Goal: Task Accomplishment & Management: Manage account settings

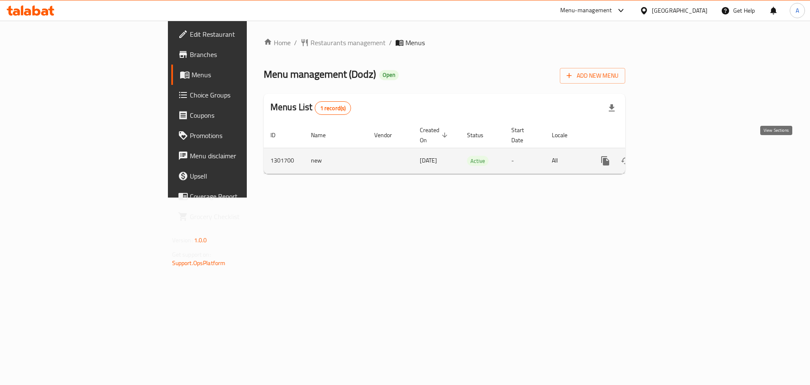
click at [670, 157] on icon "enhanced table" at bounding box center [666, 161] width 8 height 8
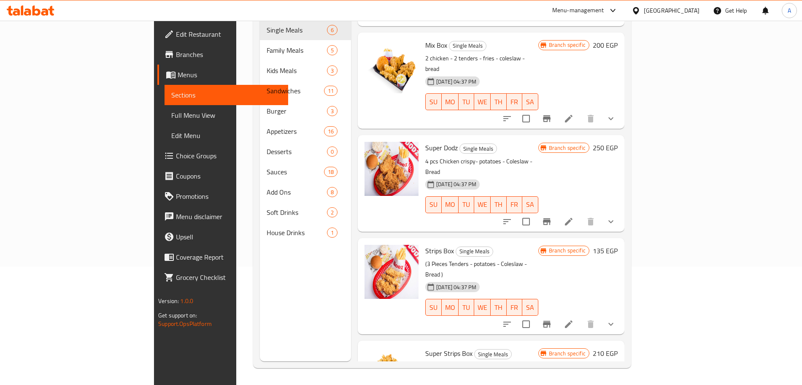
scroll to position [118, 0]
click at [375, 255] on circle "upload picture" at bounding box center [376, 256] width 3 height 3
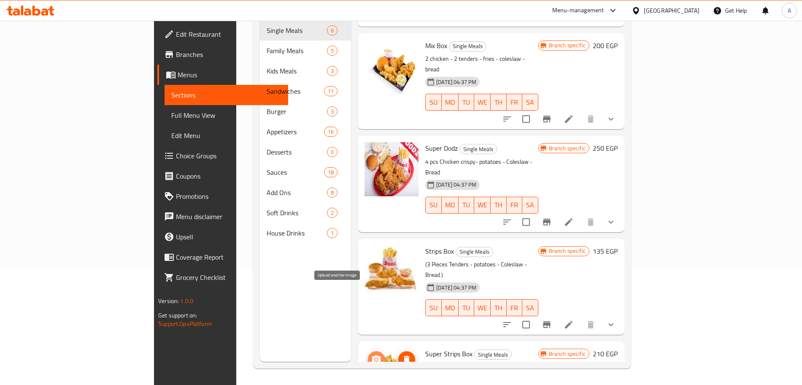
click at [372, 355] on icon "upload picture" at bounding box center [376, 359] width 8 height 8
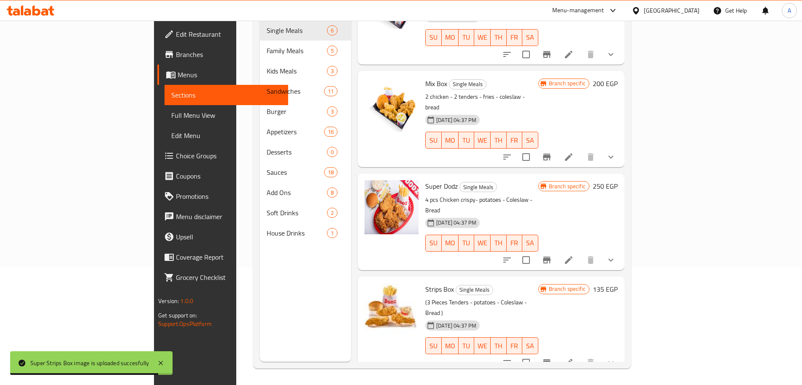
scroll to position [151, 0]
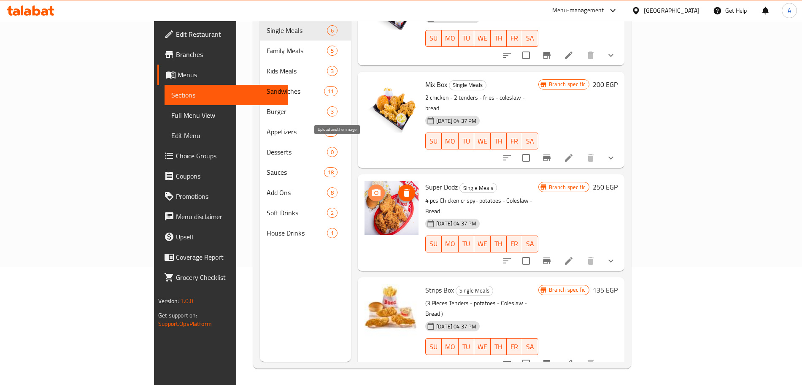
click at [372, 188] on icon "upload picture" at bounding box center [376, 192] width 8 height 8
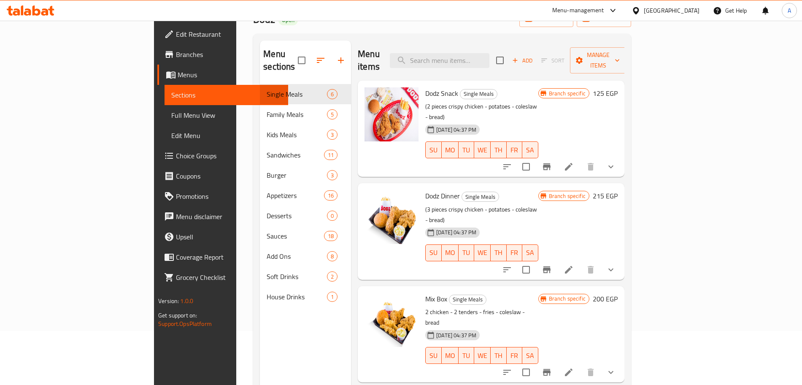
scroll to position [35, 0]
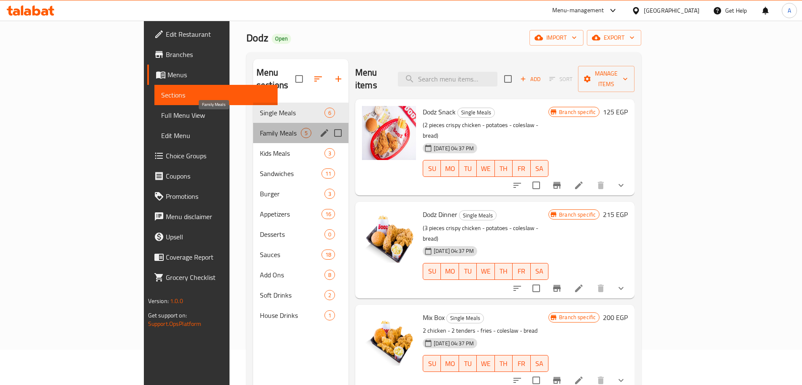
click at [260, 128] on span "Family Meals" at bounding box center [280, 133] width 41 height 10
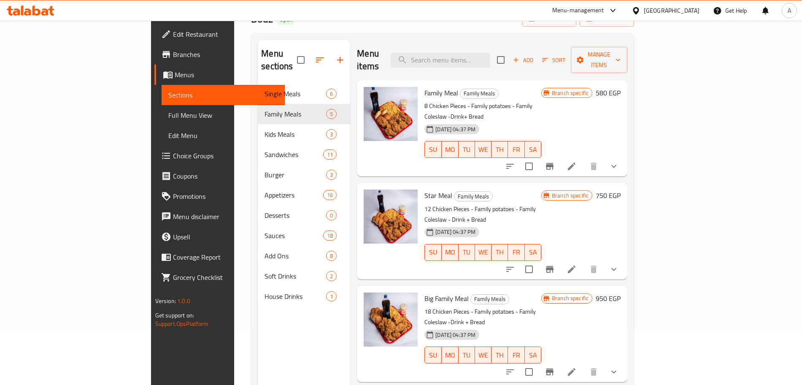
scroll to position [48, 0]
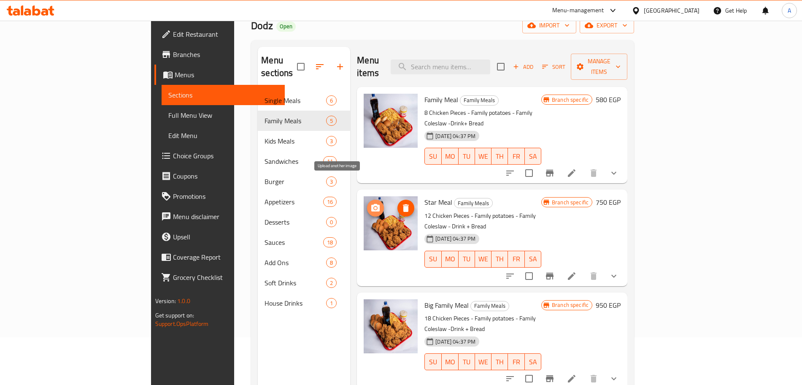
click at [371, 204] on icon "upload picture" at bounding box center [375, 208] width 8 height 8
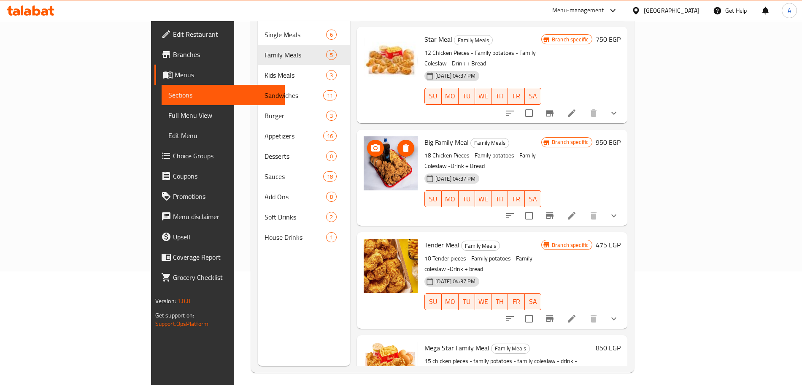
scroll to position [118, 0]
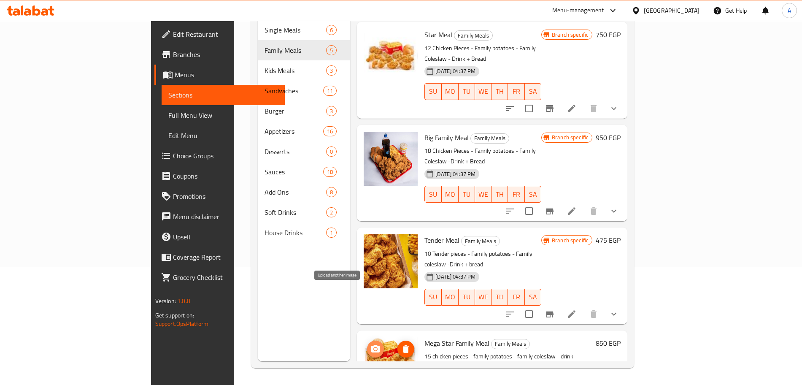
click at [371, 344] on icon "upload picture" at bounding box center [375, 348] width 8 height 8
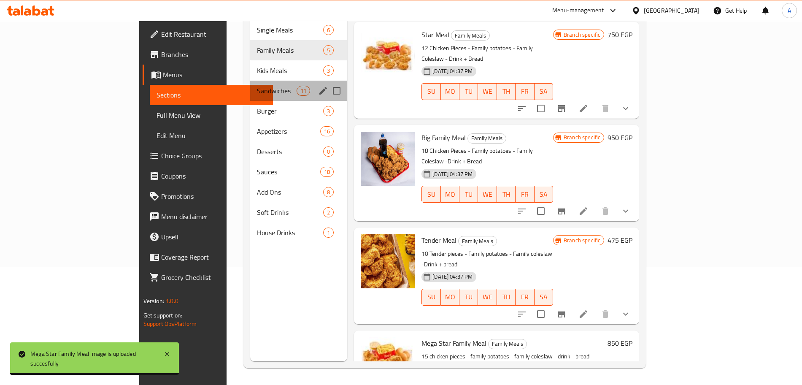
click at [250, 81] on div "Sandwiches 11" at bounding box center [298, 91] width 97 height 20
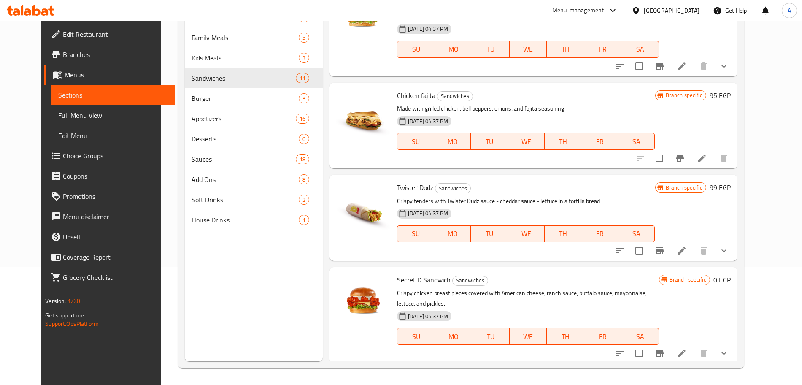
scroll to position [128, 0]
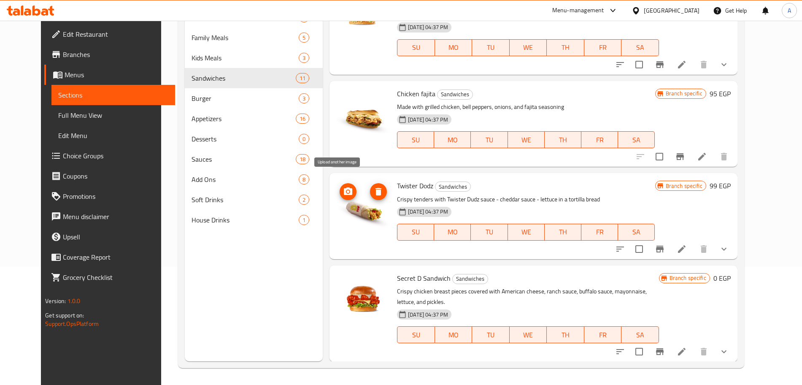
click at [343, 186] on icon "upload picture" at bounding box center [348, 191] width 10 height 10
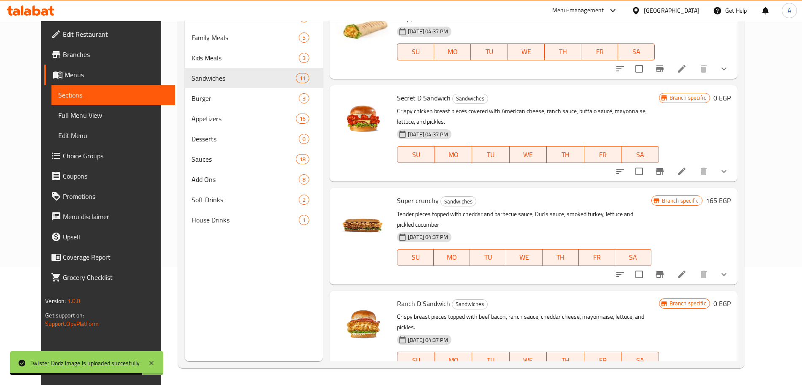
scroll to position [309, 0]
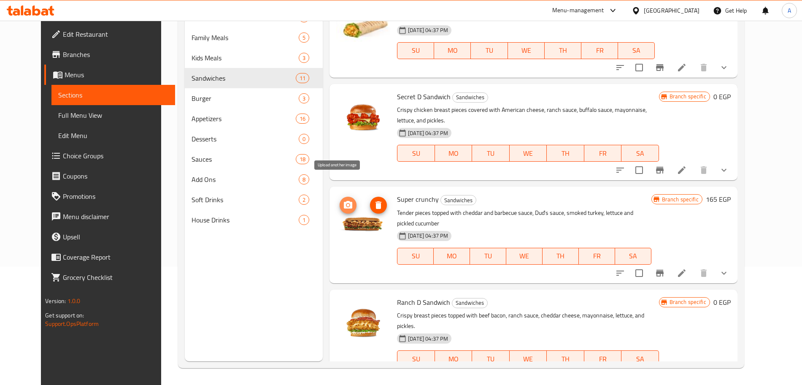
click at [343, 200] on icon "upload picture" at bounding box center [348, 205] width 10 height 10
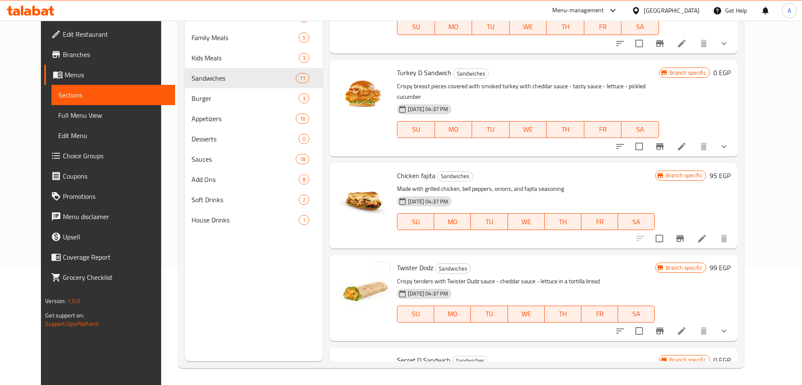
scroll to position [42, 0]
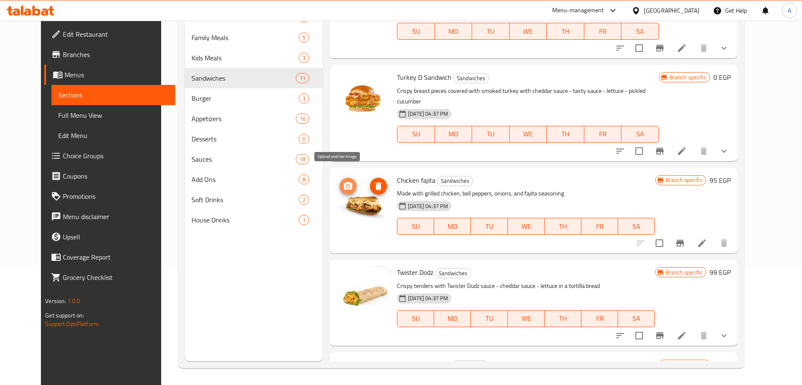
click at [344, 182] on icon "upload picture" at bounding box center [348, 186] width 8 height 8
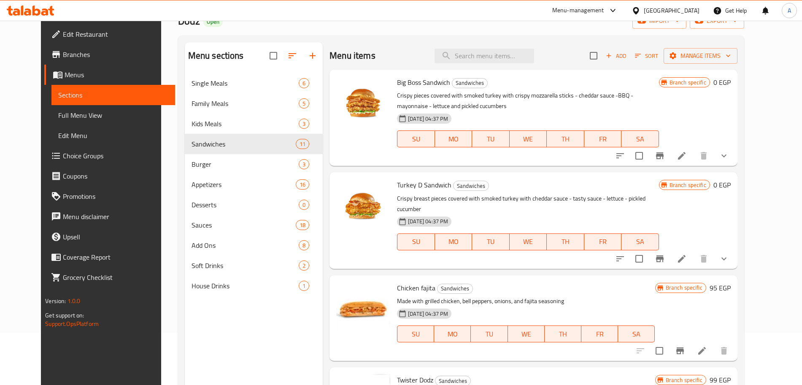
scroll to position [51, 0]
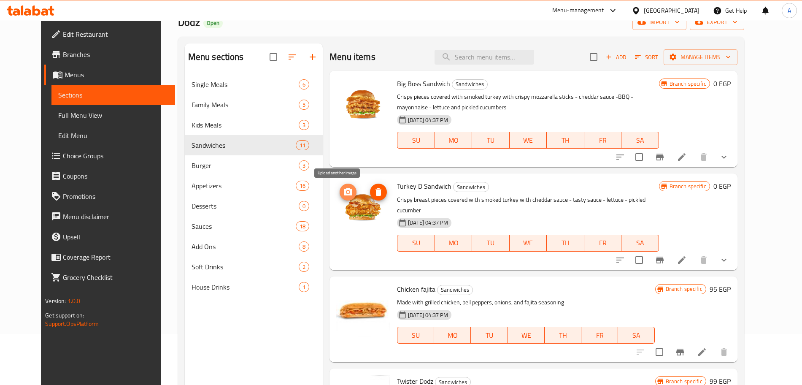
click at [344, 189] on icon "upload picture" at bounding box center [348, 192] width 8 height 8
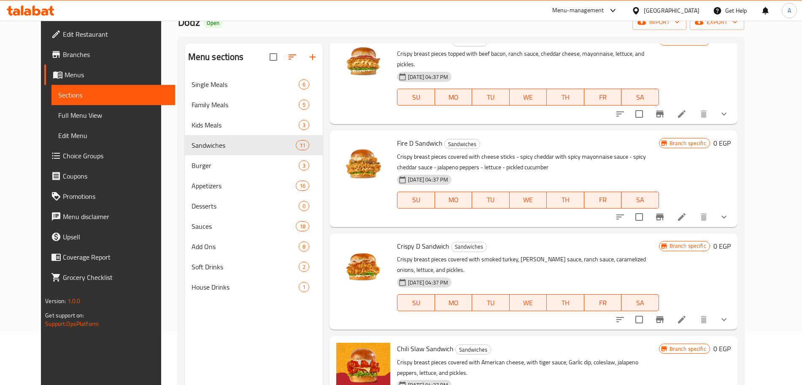
scroll to position [681, 0]
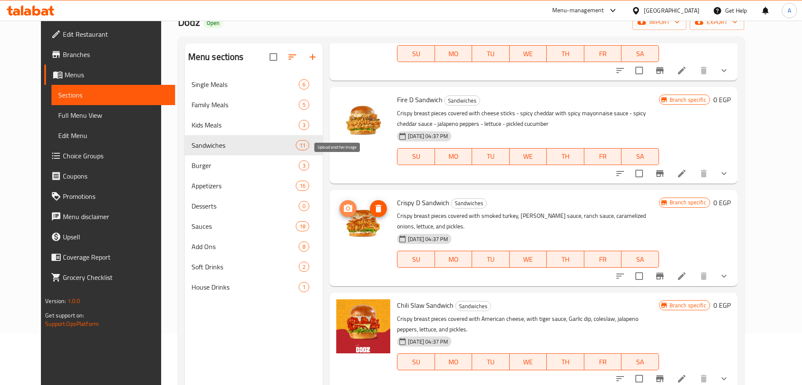
click at [344, 204] on icon "upload picture" at bounding box center [348, 208] width 8 height 8
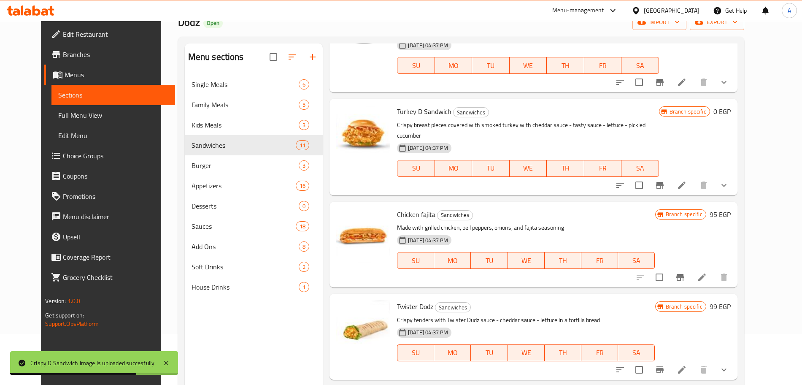
scroll to position [0, 0]
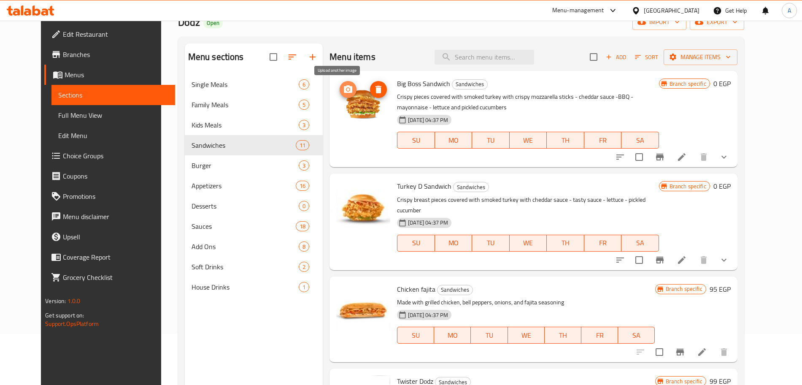
click at [347, 88] on circle "upload picture" at bounding box center [348, 89] width 3 height 3
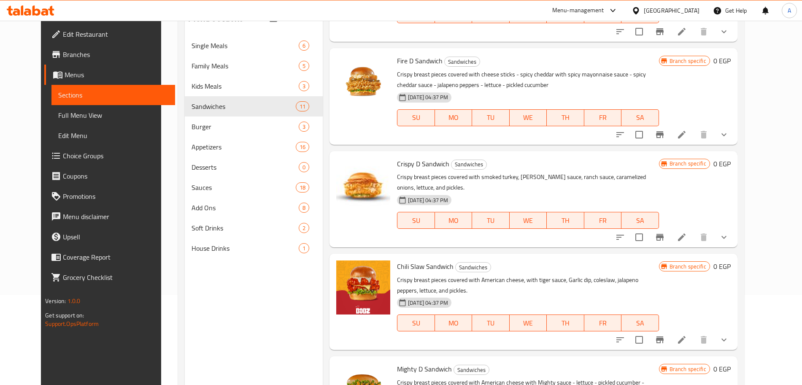
scroll to position [118, 0]
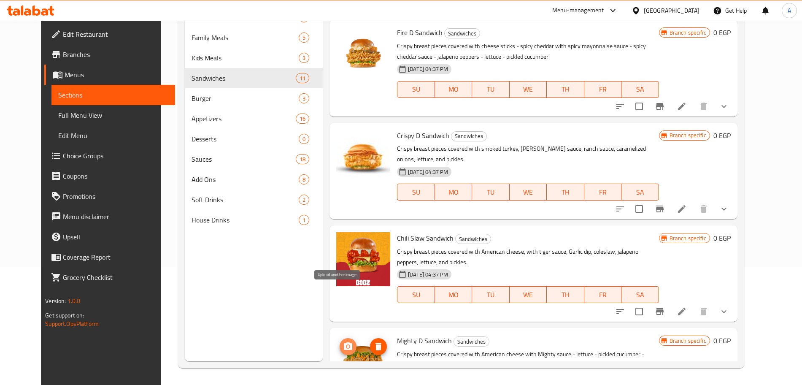
click at [343, 341] on icon "upload picture" at bounding box center [348, 346] width 10 height 10
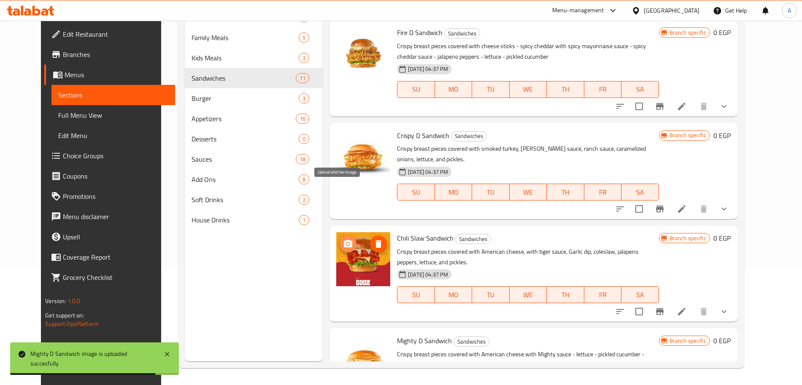
click at [344, 239] on icon "upload picture" at bounding box center [348, 243] width 8 height 8
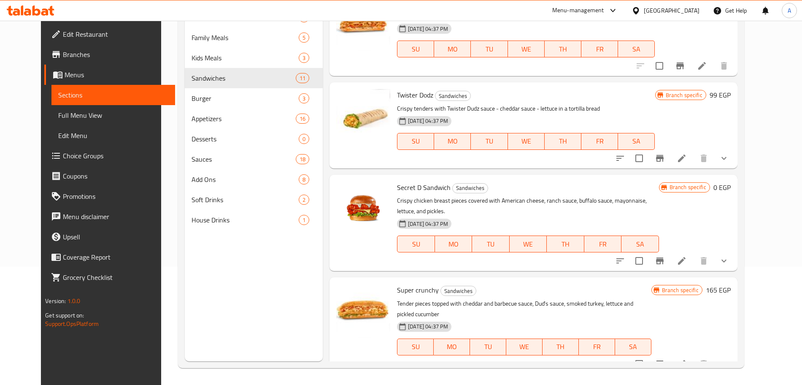
scroll to position [200, 0]
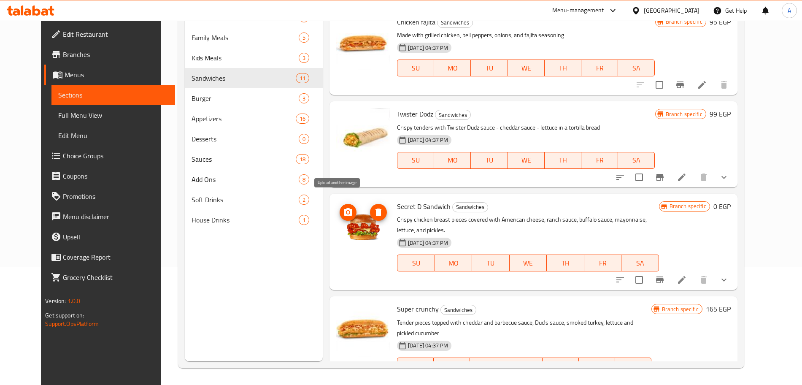
click at [344, 208] on icon "upload picture" at bounding box center [348, 212] width 8 height 8
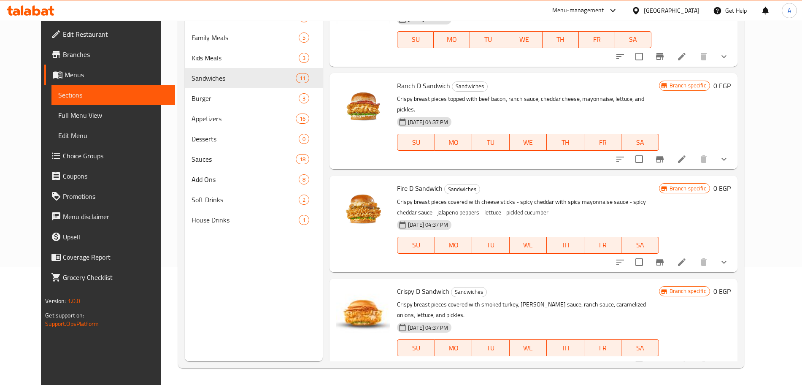
scroll to position [527, 0]
click at [344, 189] on icon "upload picture" at bounding box center [348, 193] width 8 height 8
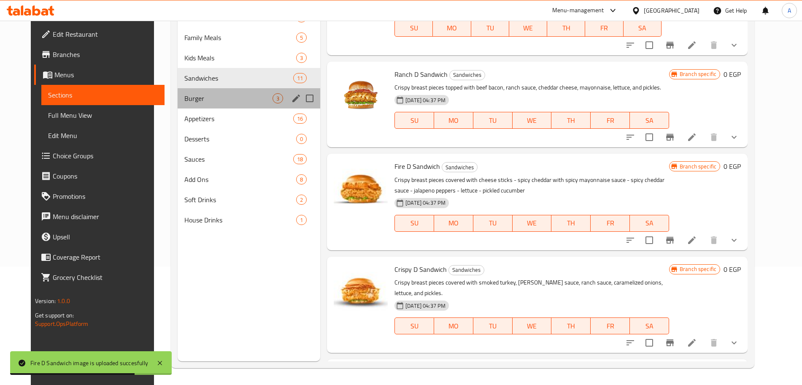
click at [235, 91] on div "Burger 3" at bounding box center [249, 98] width 143 height 20
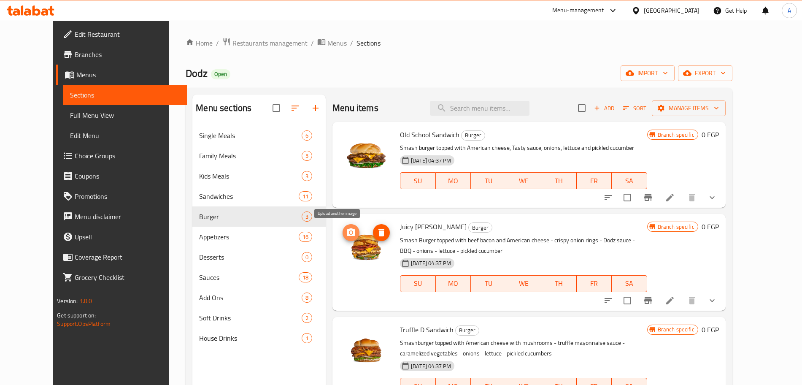
click at [347, 230] on icon "upload picture" at bounding box center [351, 232] width 8 height 8
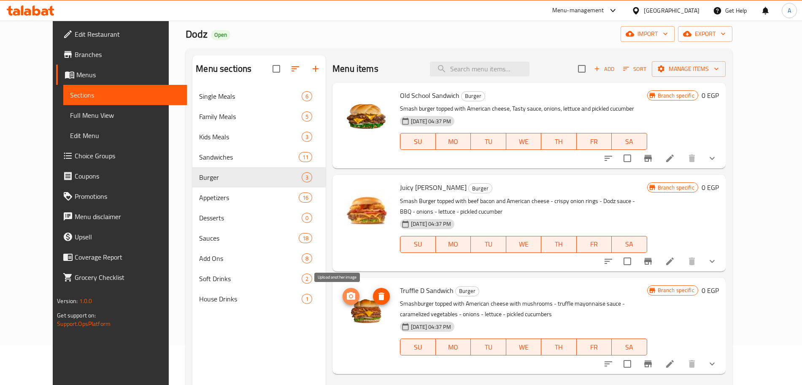
click at [346, 294] on icon "upload picture" at bounding box center [351, 296] width 10 height 10
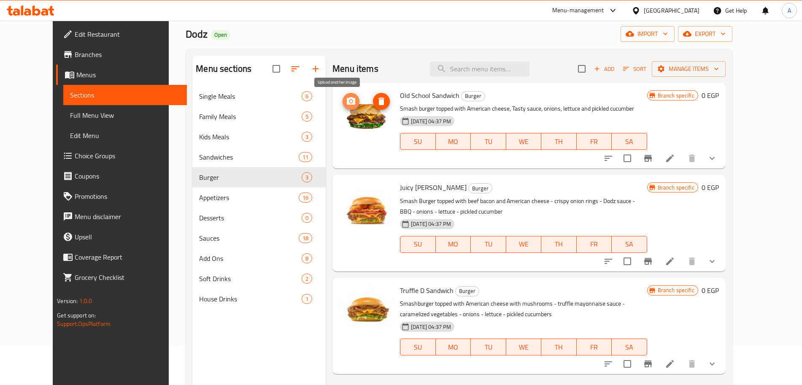
click at [347, 104] on icon "upload picture" at bounding box center [351, 101] width 8 height 8
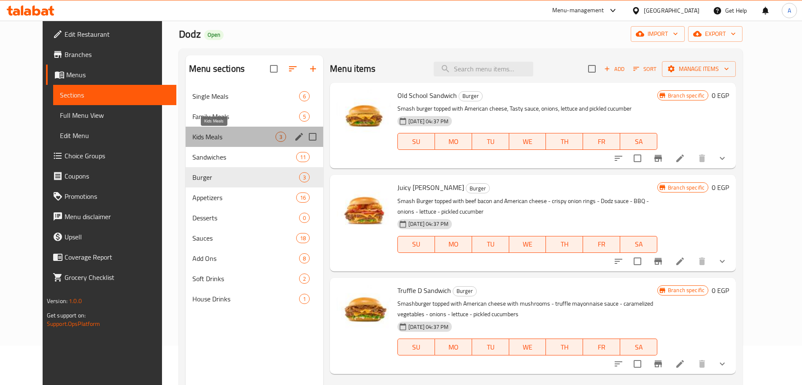
click at [232, 138] on span "Kids Meals" at bounding box center [233, 137] width 83 height 10
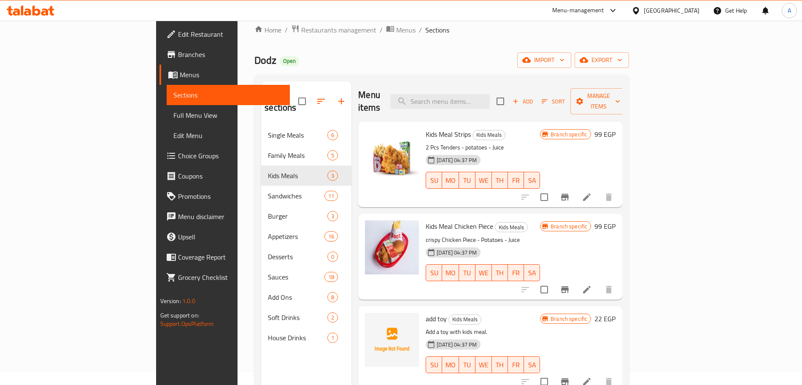
scroll to position [5, 0]
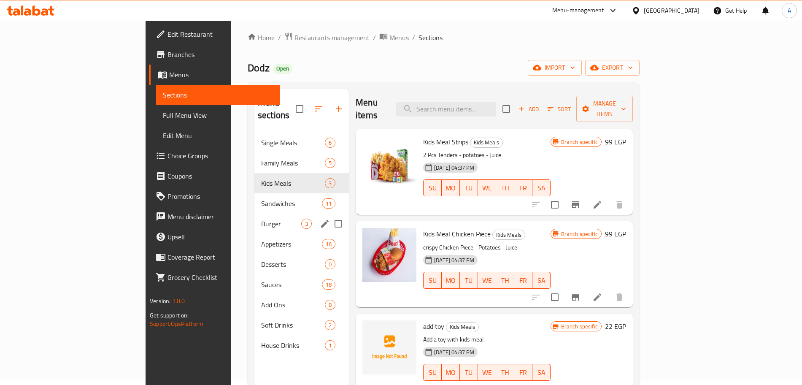
click at [254, 213] on div "Burger 3" at bounding box center [301, 223] width 94 height 20
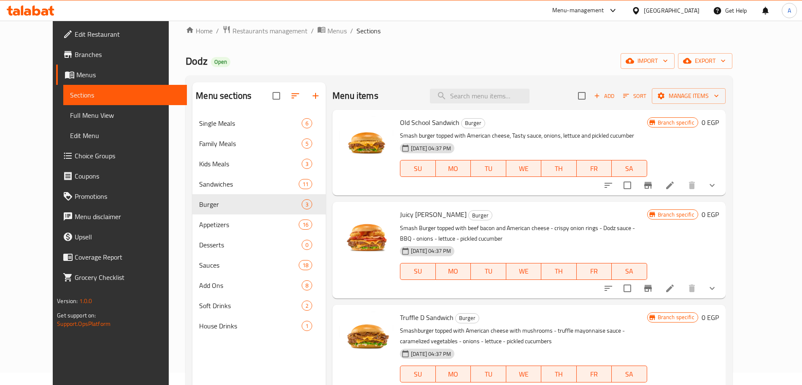
scroll to position [8, 0]
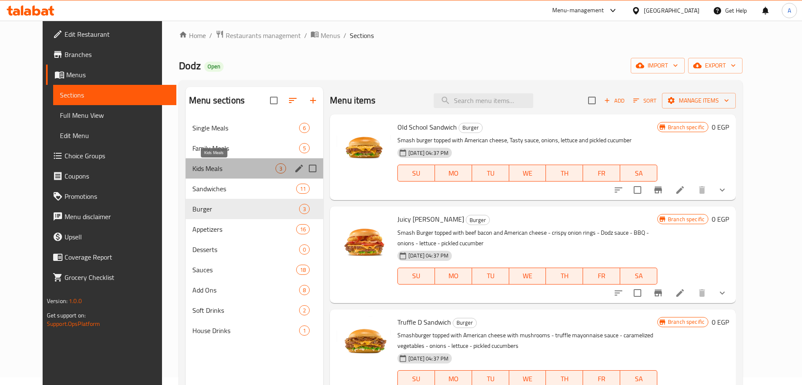
click at [218, 163] on span "Kids Meals" at bounding box center [233, 168] width 83 height 10
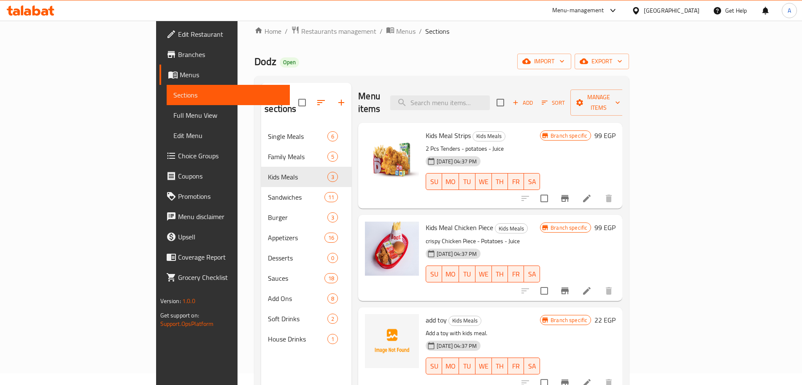
scroll to position [11, 0]
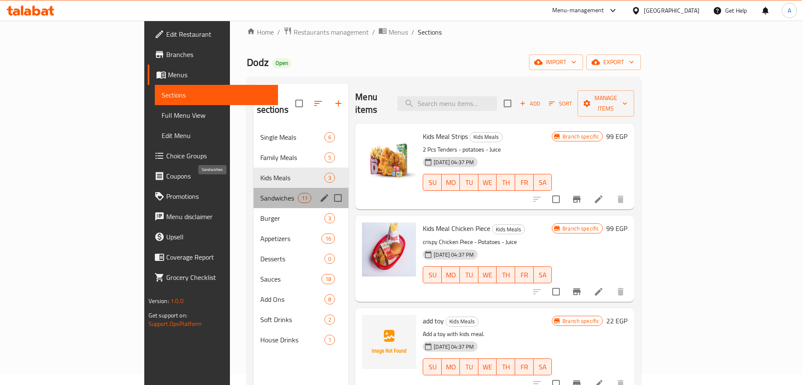
click at [260, 193] on span "Sandwiches" at bounding box center [279, 198] width 38 height 10
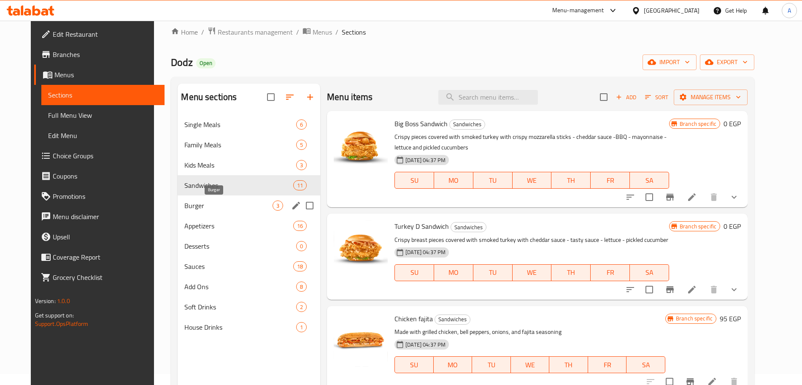
click at [219, 205] on span "Burger" at bounding box center [228, 205] width 88 height 10
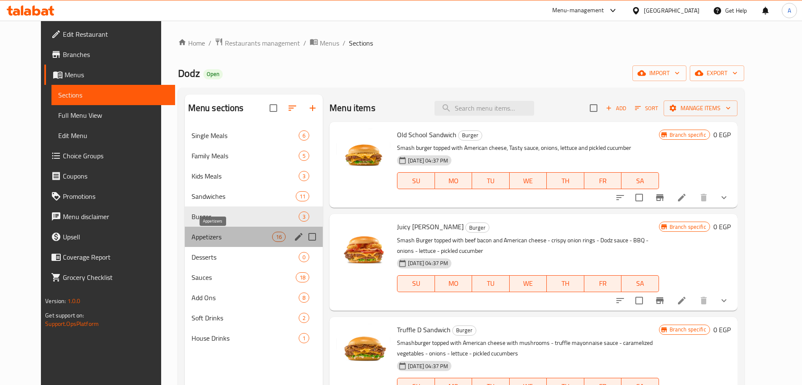
click at [234, 239] on span "Appetizers" at bounding box center [231, 236] width 81 height 10
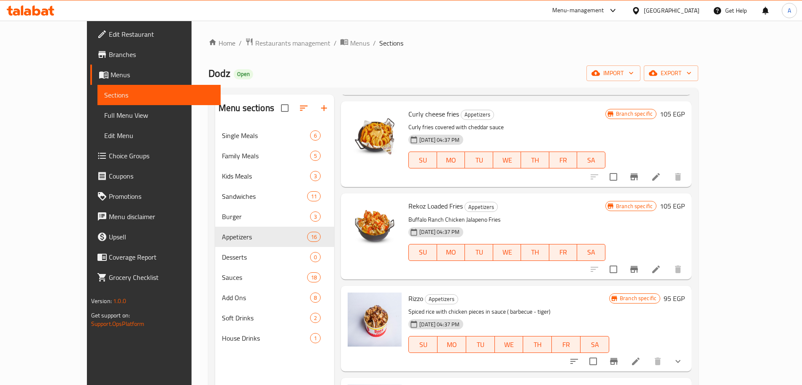
scroll to position [390, 0]
click at [355, 122] on icon "upload picture" at bounding box center [359, 119] width 8 height 8
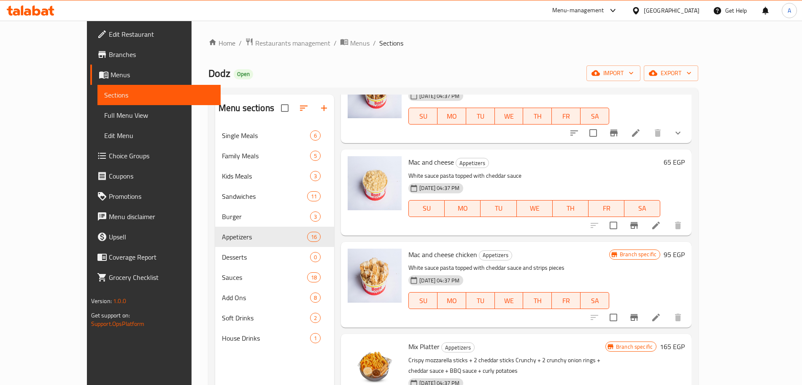
scroll to position [618, 0]
click at [355, 262] on icon "upload picture" at bounding box center [359, 259] width 8 height 8
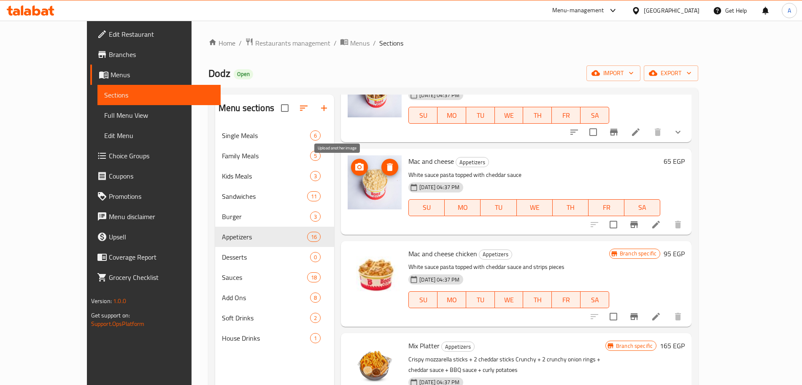
click at [354, 163] on icon "upload picture" at bounding box center [359, 167] width 10 height 10
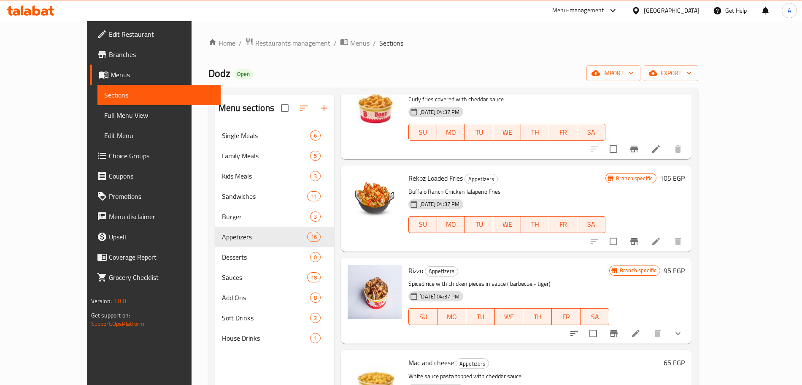
scroll to position [417, 0]
click at [355, 182] on icon "upload picture" at bounding box center [359, 184] width 8 height 8
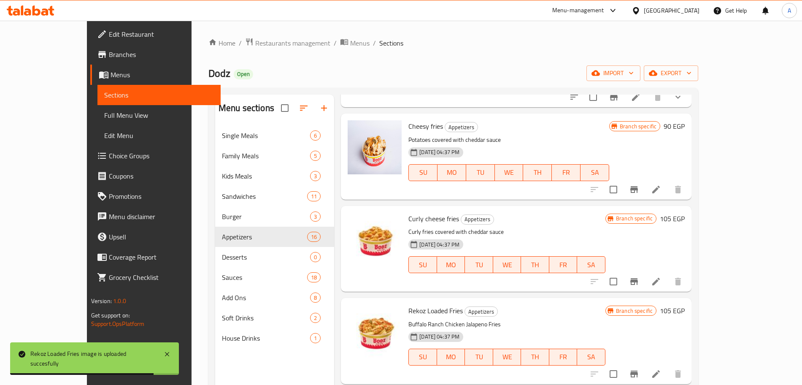
scroll to position [280, 0]
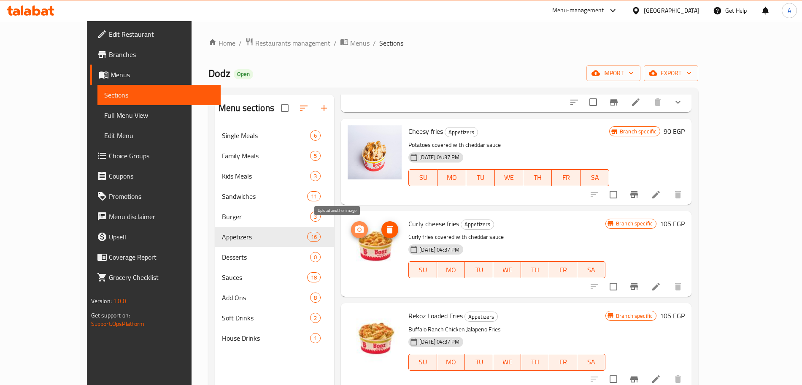
click at [358, 229] on circle "upload picture" at bounding box center [359, 229] width 3 height 3
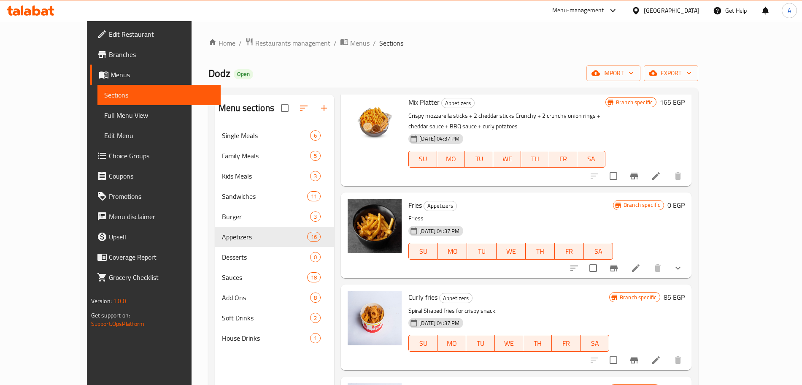
scroll to position [858, 0]
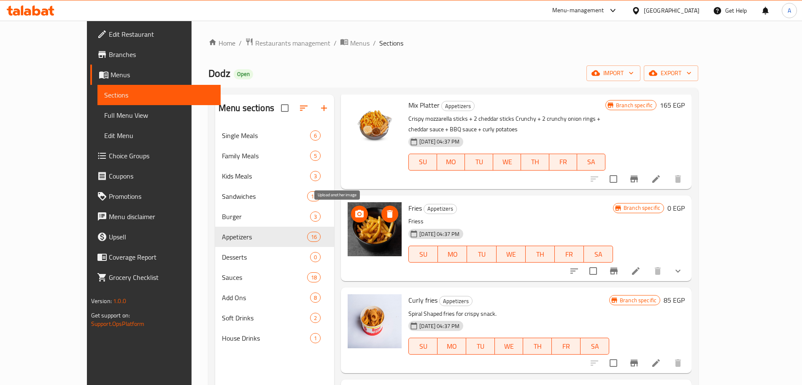
click at [354, 213] on icon "upload picture" at bounding box center [359, 214] width 10 height 10
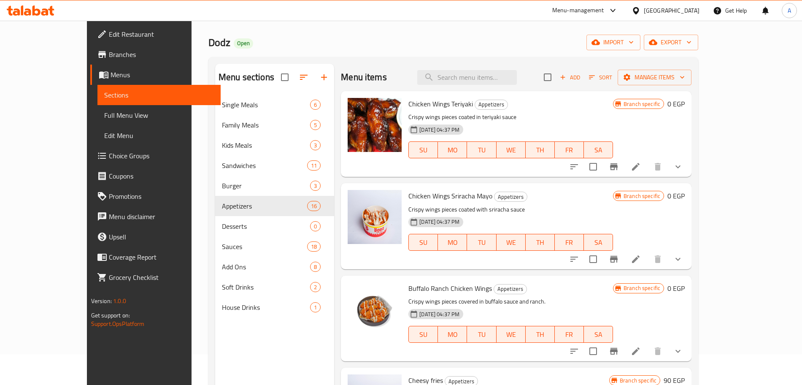
scroll to position [0, 0]
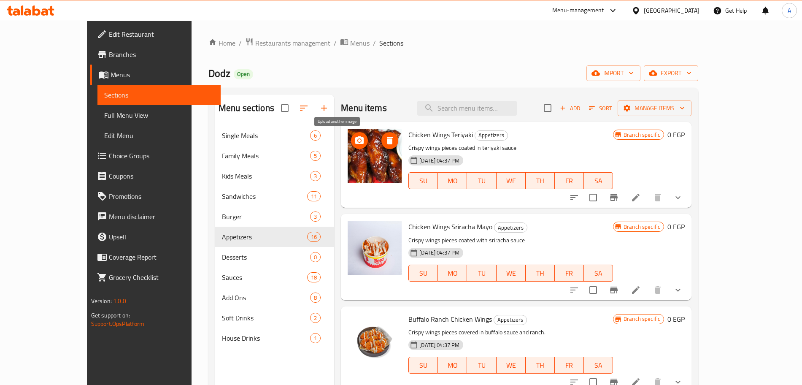
click at [354, 136] on icon "upload picture" at bounding box center [359, 140] width 10 height 10
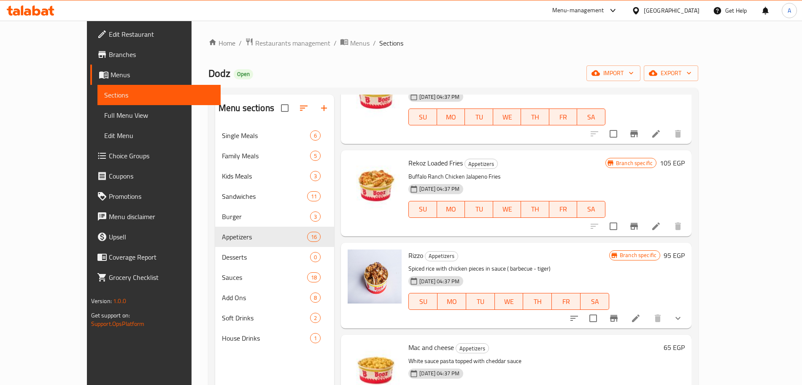
scroll to position [538, 0]
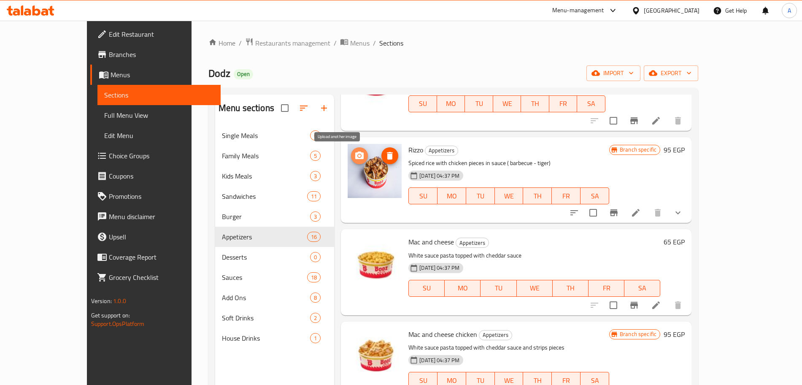
click at [355, 156] on icon "upload picture" at bounding box center [359, 155] width 8 height 8
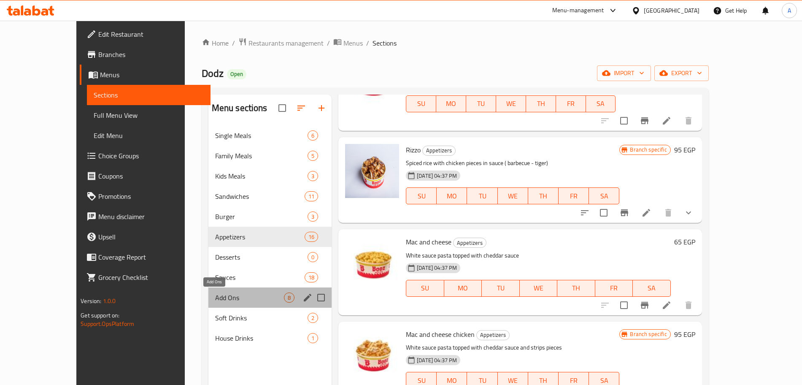
click at [215, 301] on span "Add Ons" at bounding box center [249, 297] width 69 height 10
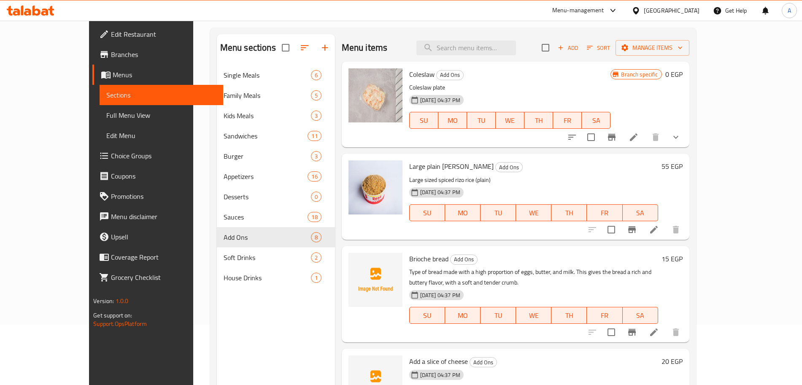
scroll to position [56, 0]
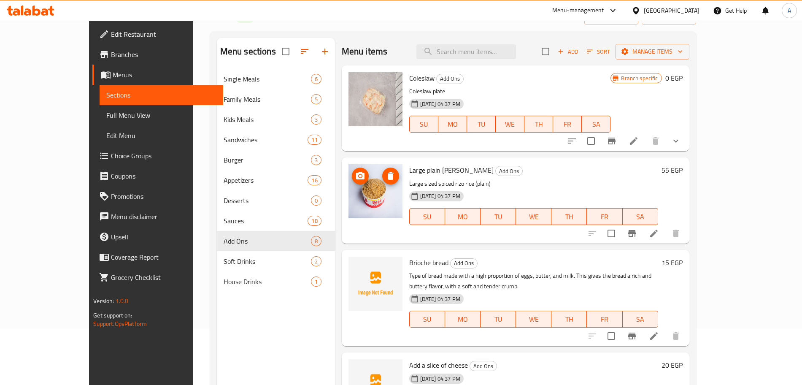
click at [356, 173] on icon "upload picture" at bounding box center [360, 176] width 8 height 8
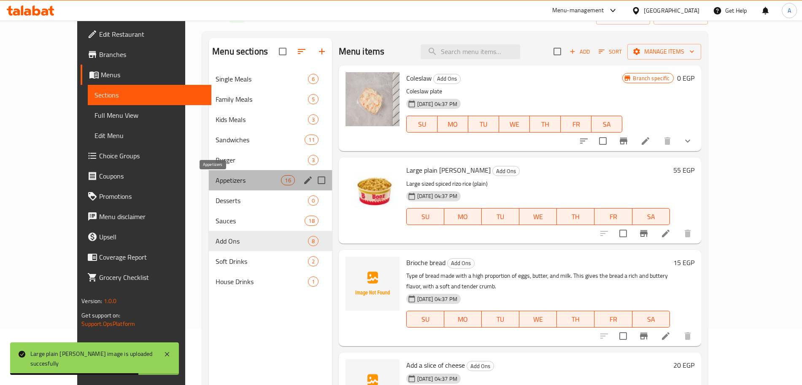
click at [229, 176] on span "Appetizers" at bounding box center [247, 180] width 65 height 10
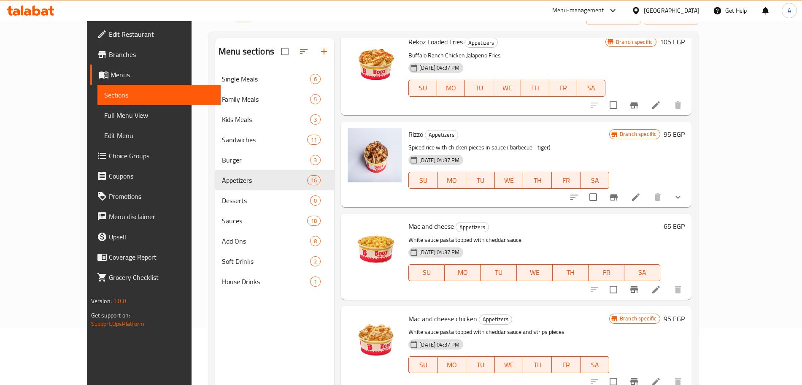
scroll to position [500, 0]
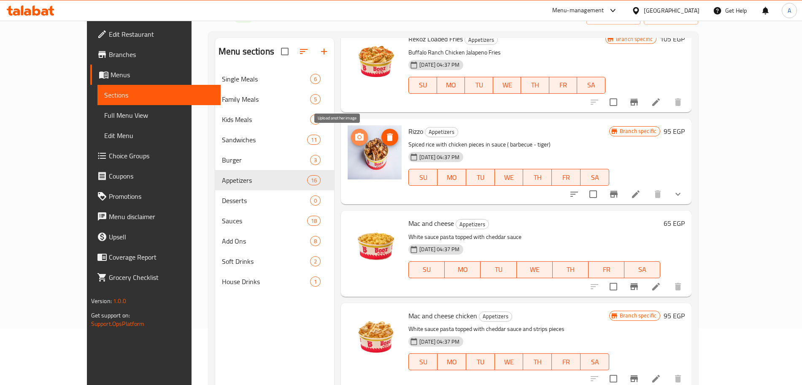
click at [355, 134] on icon "upload picture" at bounding box center [359, 137] width 8 height 8
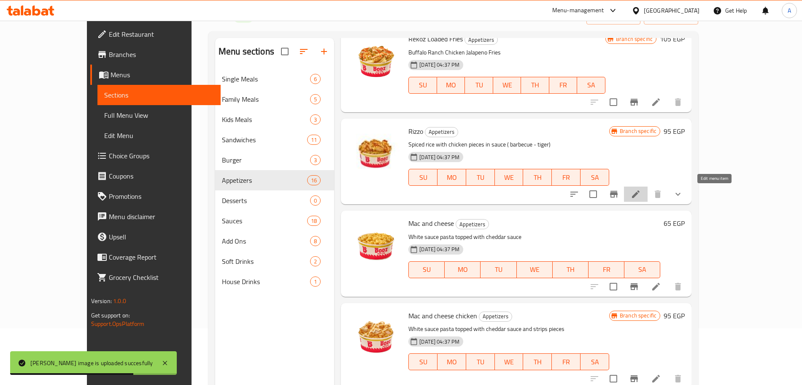
click at [640, 189] on icon at bounding box center [635, 194] width 10 height 10
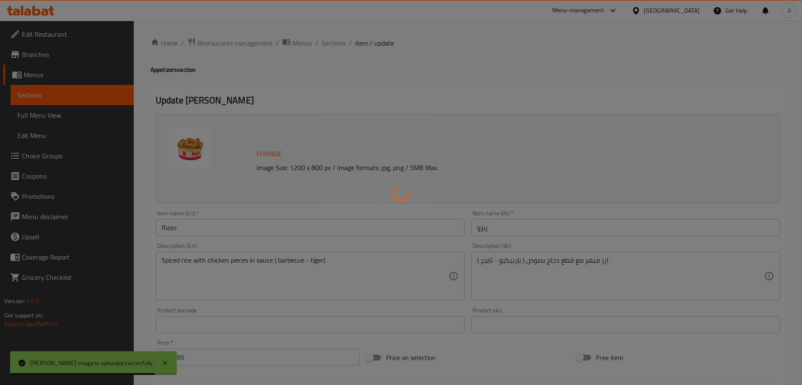
type input "إختيارك من الصوص:"
type input "1"
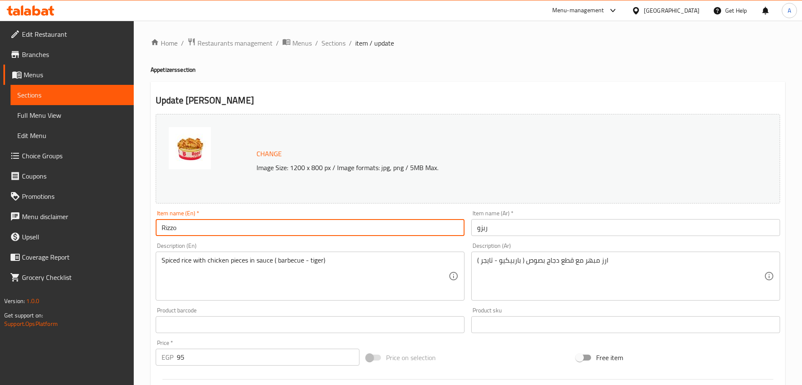
click at [216, 233] on input "Rizzo" at bounding box center [310, 227] width 309 height 17
type input "Rizzo Chicken"
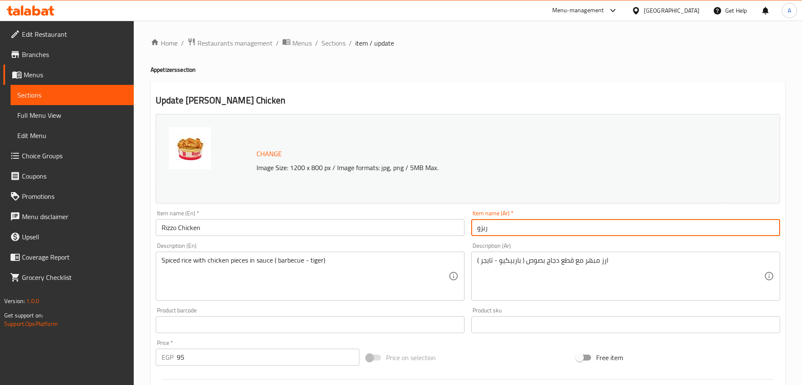
click at [477, 229] on input "ربزو" at bounding box center [625, 227] width 309 height 17
click at [507, 226] on input "ربزو" at bounding box center [625, 227] width 309 height 17
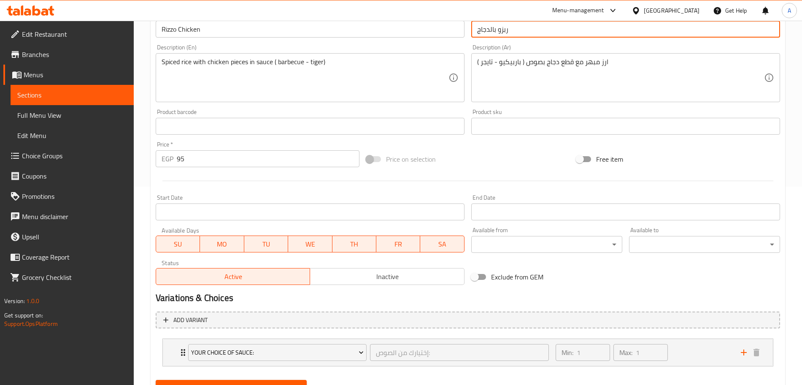
scroll to position [237, 0]
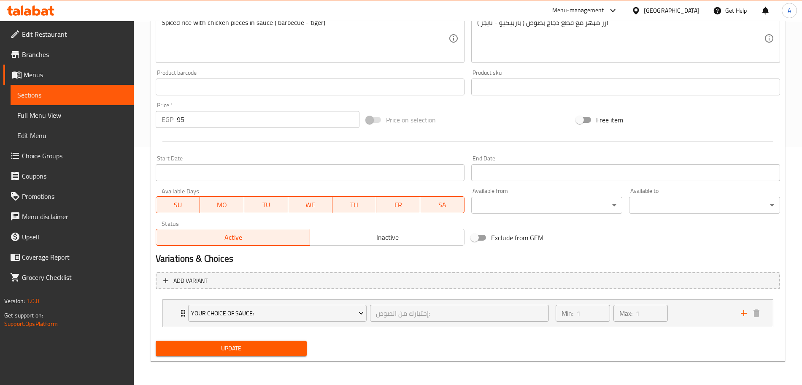
type input "ربزو بالدجاج"
click at [289, 350] on span "Update" at bounding box center [230, 348] width 137 height 11
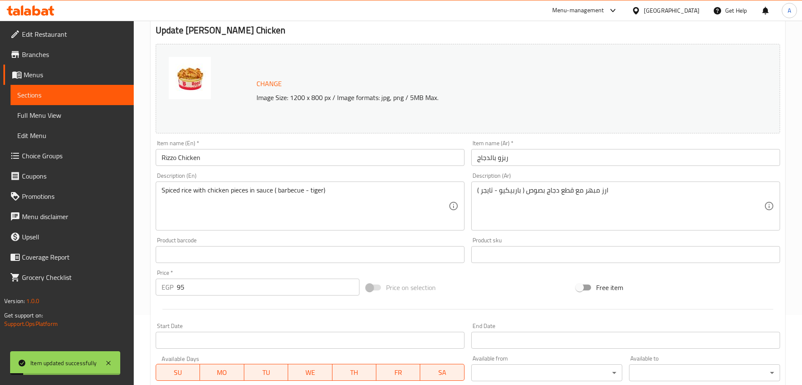
scroll to position [0, 0]
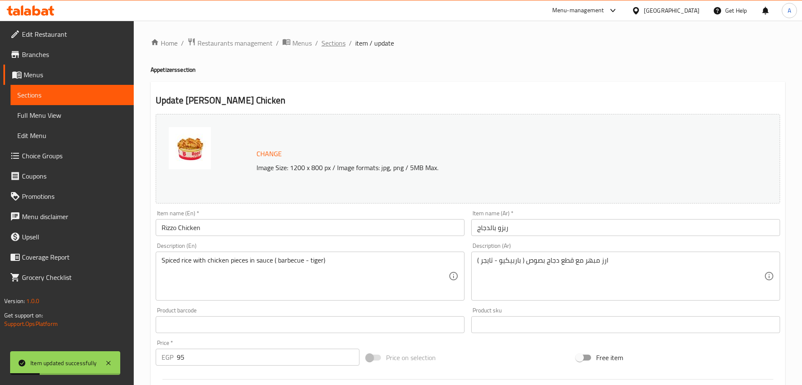
click at [331, 38] on span "Sections" at bounding box center [333, 43] width 24 height 10
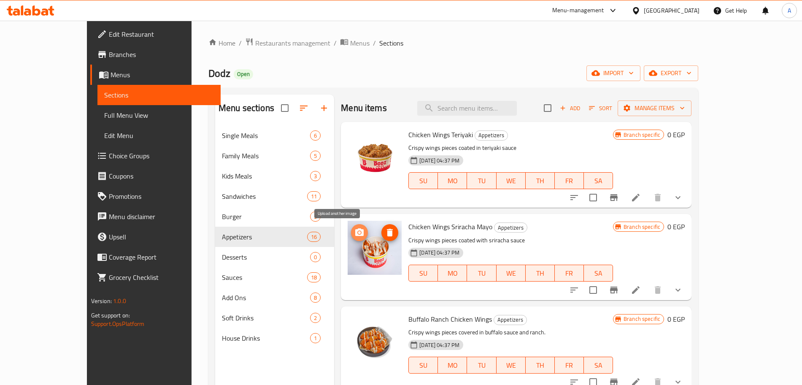
click at [354, 233] on icon "upload picture" at bounding box center [359, 232] width 10 height 10
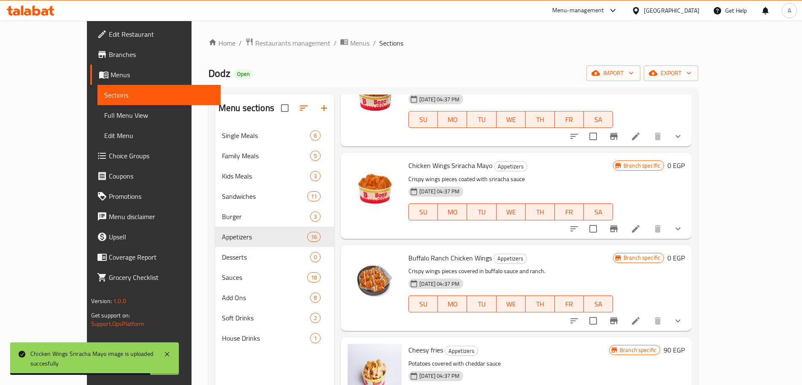
scroll to position [62, 0]
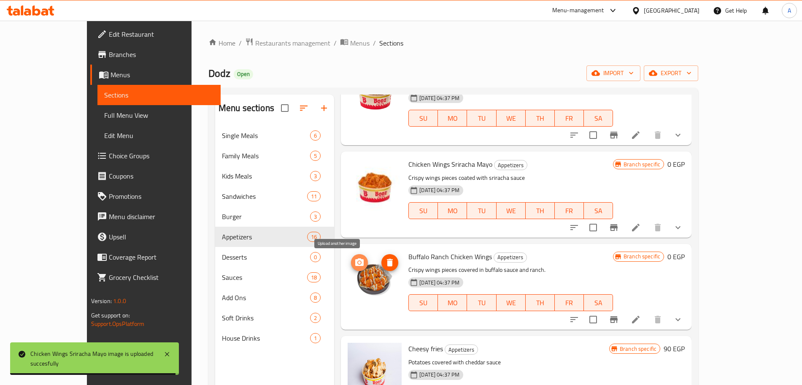
click at [354, 258] on icon "upload picture" at bounding box center [359, 262] width 10 height 10
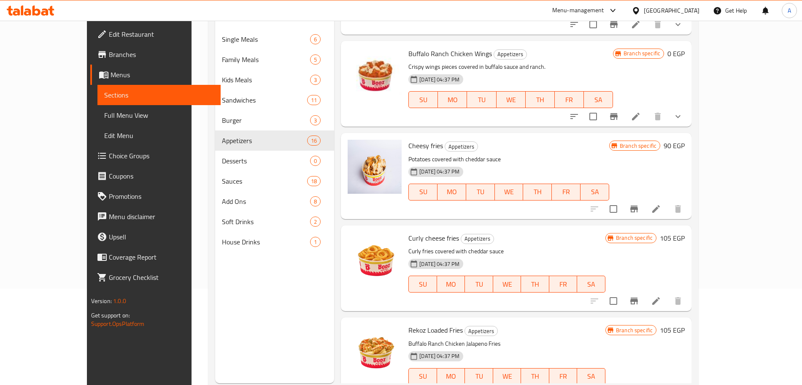
scroll to position [166, 0]
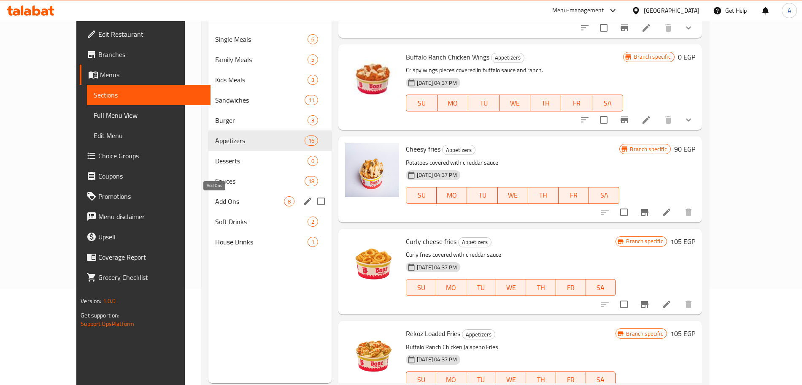
click at [215, 196] on span "Add Ons" at bounding box center [249, 201] width 69 height 10
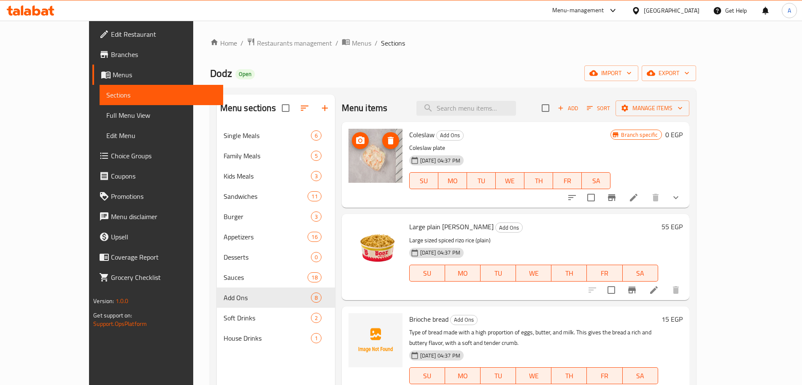
click at [358, 140] on circle "upload picture" at bounding box center [359, 140] width 3 height 3
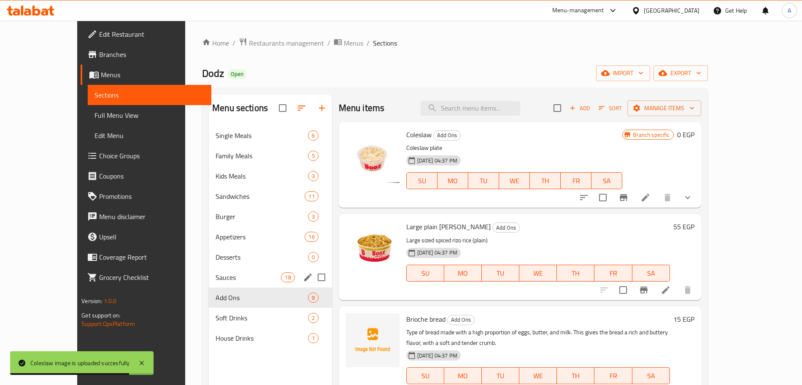
click at [215, 272] on span "Sauces" at bounding box center [247, 277] width 65 height 10
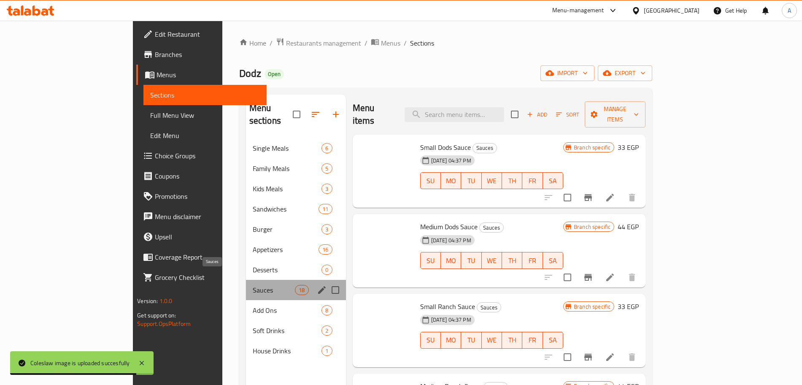
click at [253, 285] on span "Sauces" at bounding box center [274, 290] width 43 height 10
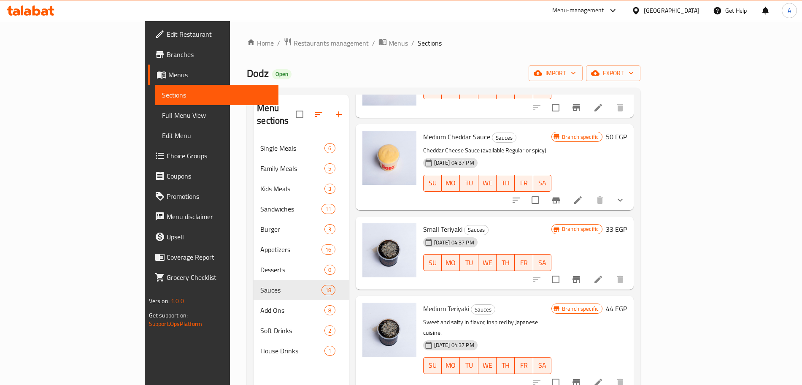
scroll to position [1103, 0]
click at [370, 231] on icon "upload picture" at bounding box center [374, 235] width 8 height 8
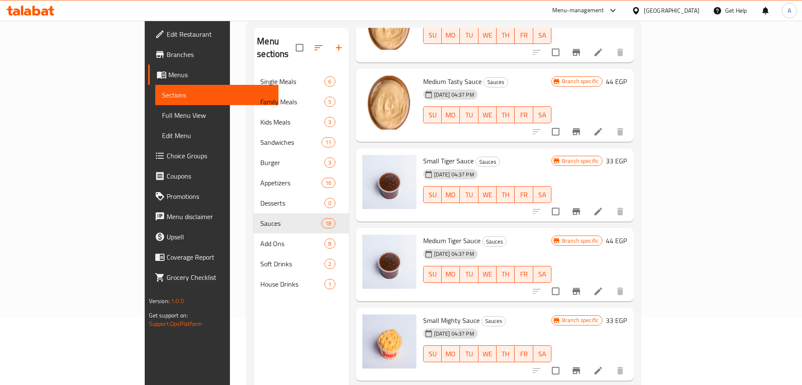
scroll to position [589, 0]
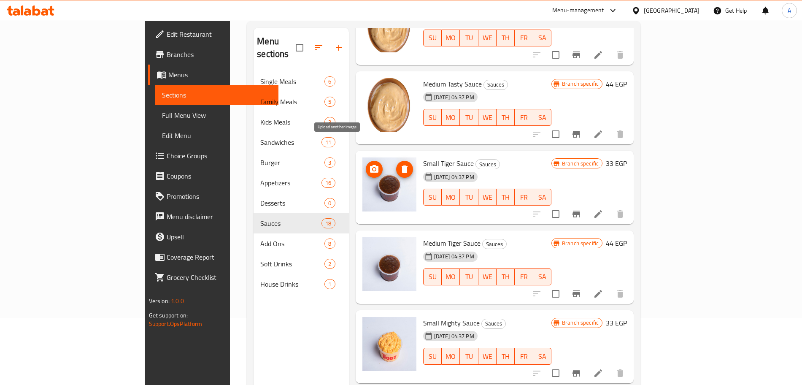
click at [370, 165] on icon "upload picture" at bounding box center [374, 169] width 8 height 8
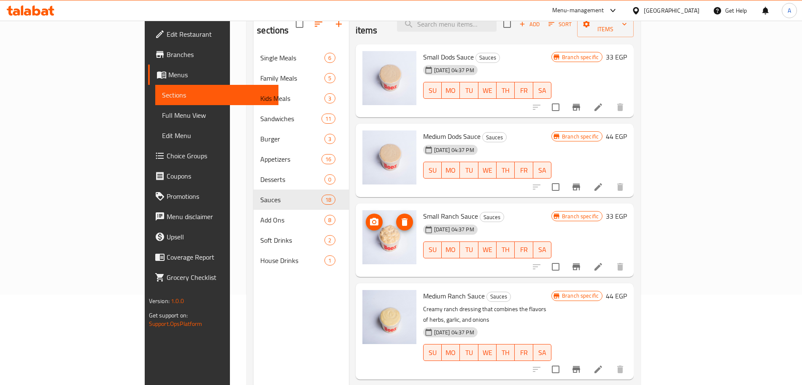
scroll to position [90, 0]
click at [370, 218] on icon "upload picture" at bounding box center [374, 222] width 8 height 8
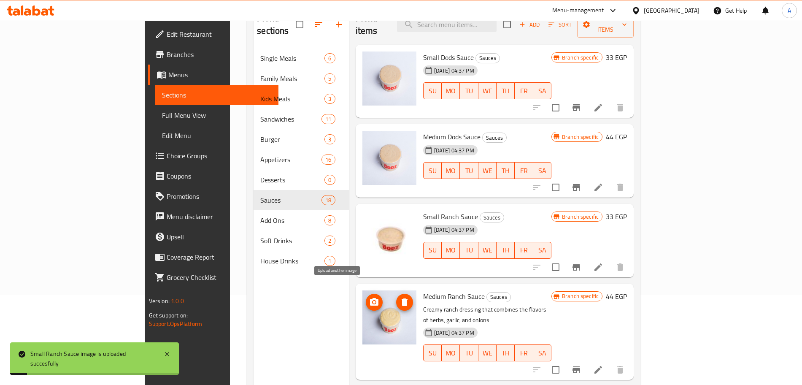
click at [370, 298] on icon "upload picture" at bounding box center [374, 302] width 8 height 8
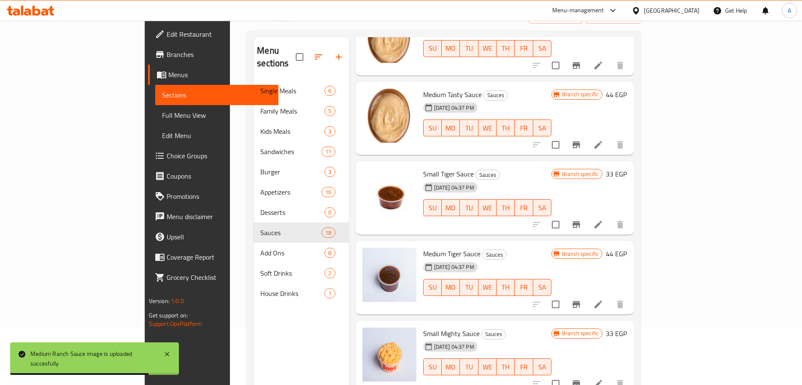
scroll to position [588, 0]
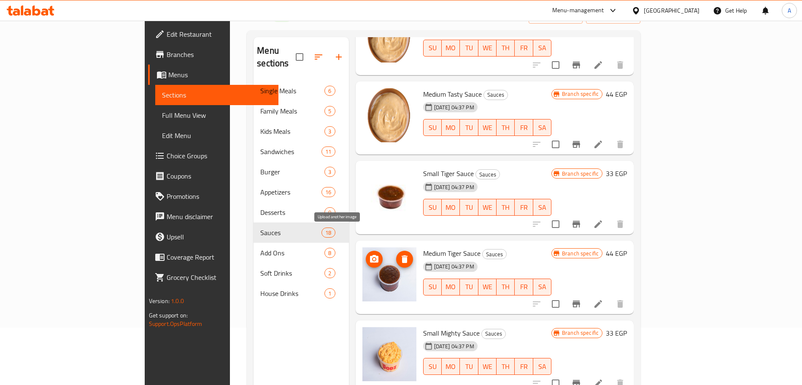
click at [366, 254] on span "upload picture" at bounding box center [374, 259] width 17 height 10
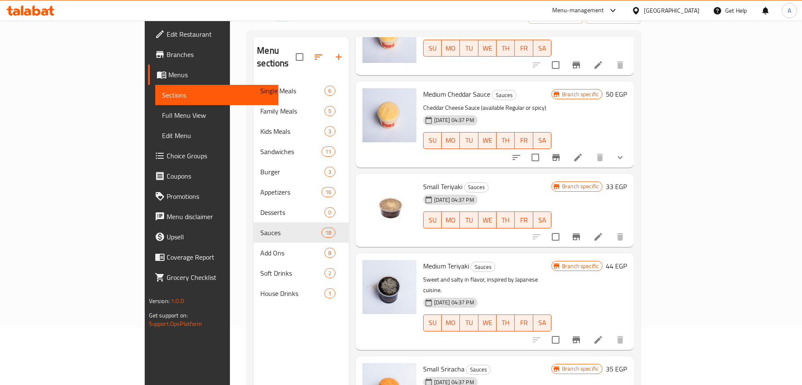
scroll to position [1089, 0]
click at [370, 266] on icon "upload picture" at bounding box center [374, 270] width 8 height 8
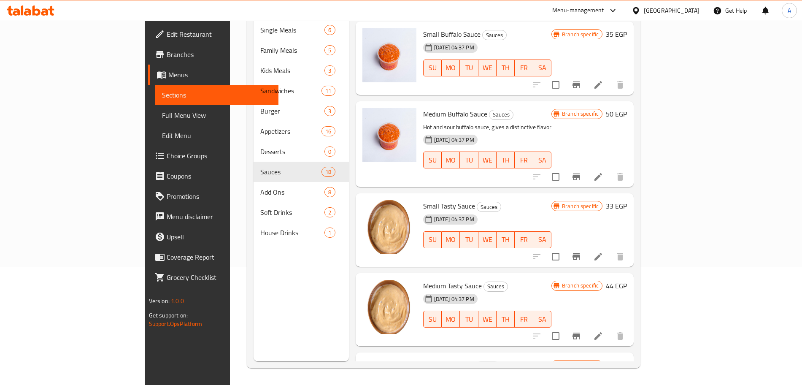
scroll to position [336, 0]
click at [366, 207] on span "upload picture" at bounding box center [374, 212] width 17 height 10
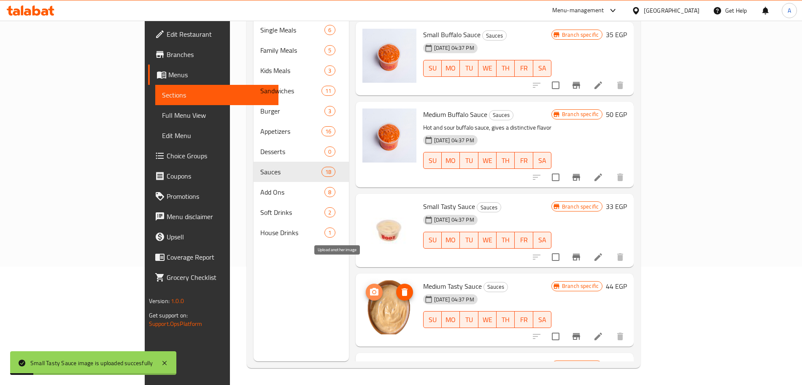
click at [369, 287] on icon "upload picture" at bounding box center [374, 292] width 10 height 10
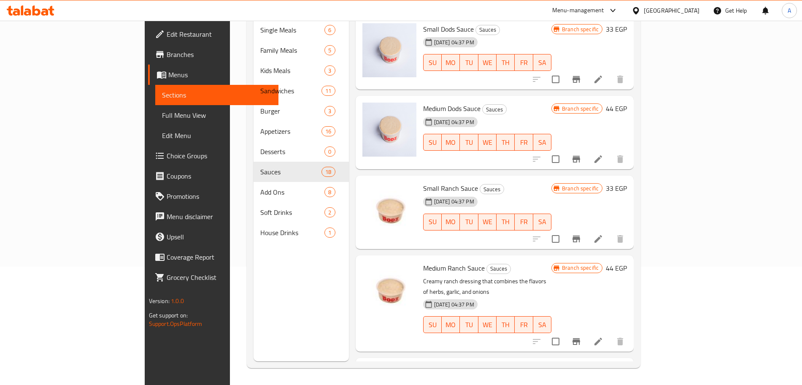
scroll to position [0, 0]
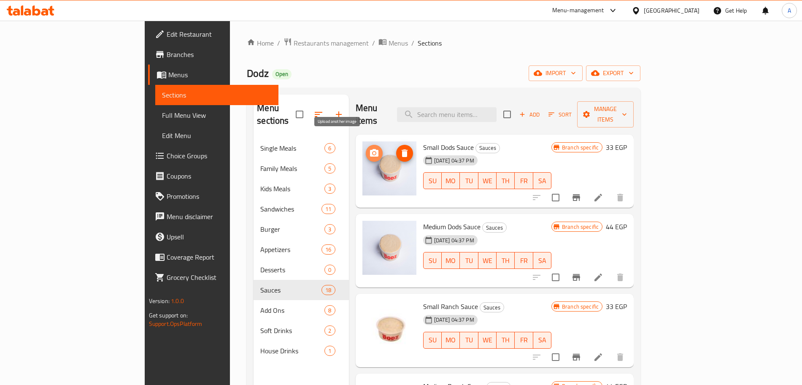
click at [372, 152] on circle "upload picture" at bounding box center [373, 153] width 3 height 3
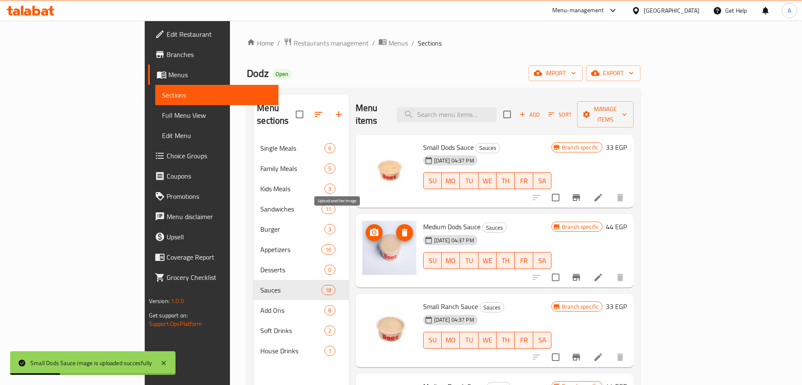
click at [370, 228] on icon "upload picture" at bounding box center [374, 232] width 8 height 8
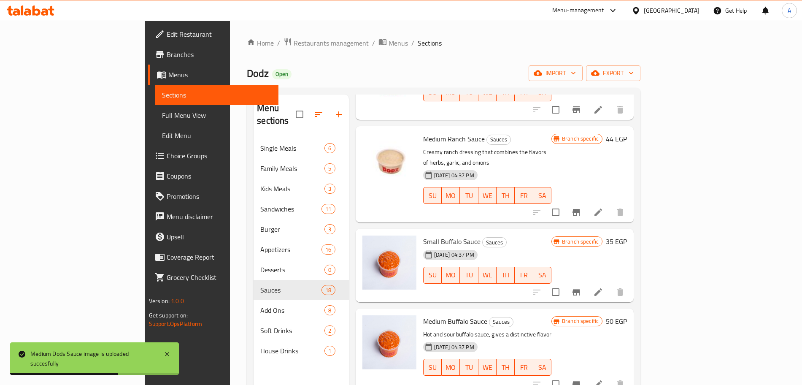
scroll to position [247, 0]
click at [372, 246] on circle "upload picture" at bounding box center [373, 247] width 3 height 3
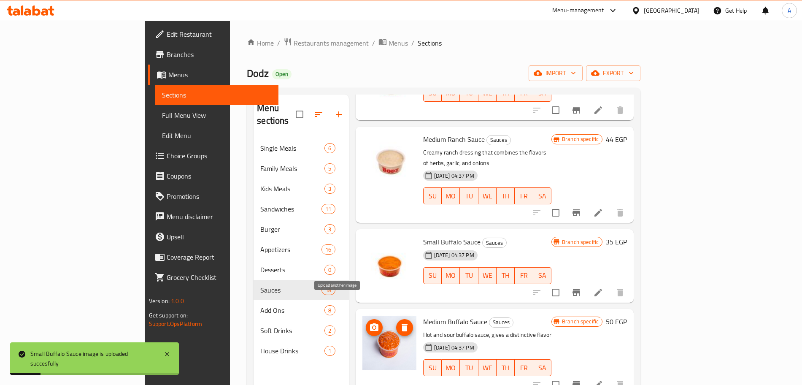
click at [370, 323] on icon "upload picture" at bounding box center [374, 327] width 8 height 8
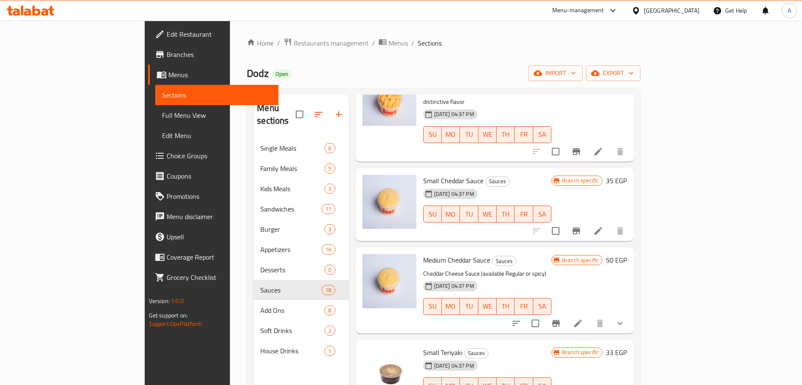
scroll to position [980, 0]
click at [372, 184] on circle "upload picture" at bounding box center [373, 185] width 3 height 3
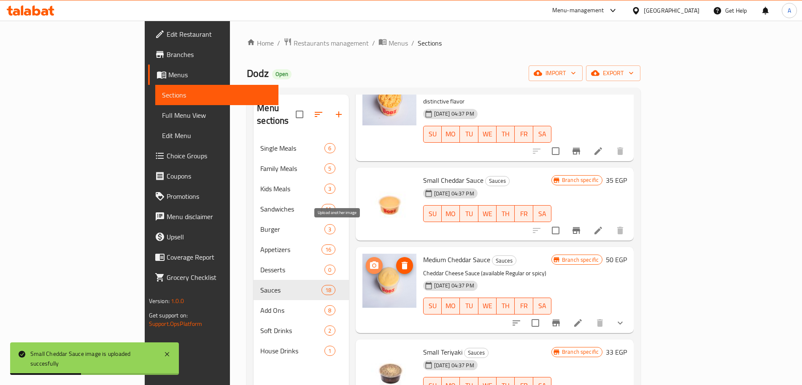
click at [370, 261] on icon "upload picture" at bounding box center [374, 265] width 8 height 8
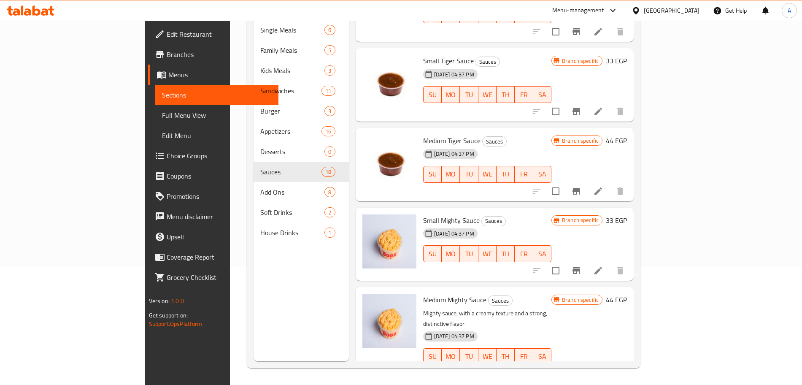
scroll to position [640, 0]
click at [370, 222] on icon "upload picture" at bounding box center [374, 226] width 8 height 8
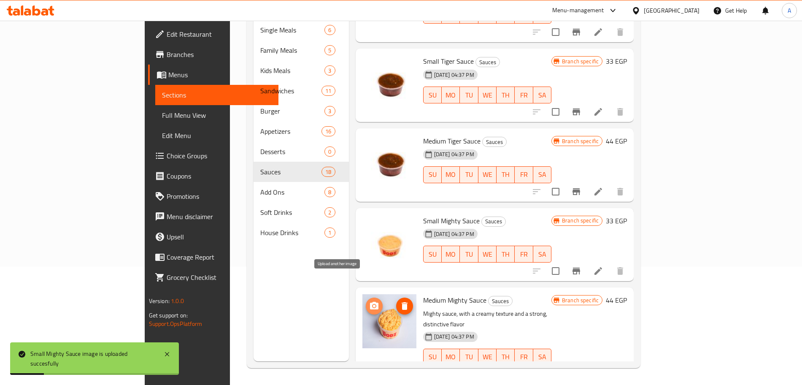
click at [370, 301] on icon "upload picture" at bounding box center [374, 305] width 8 height 8
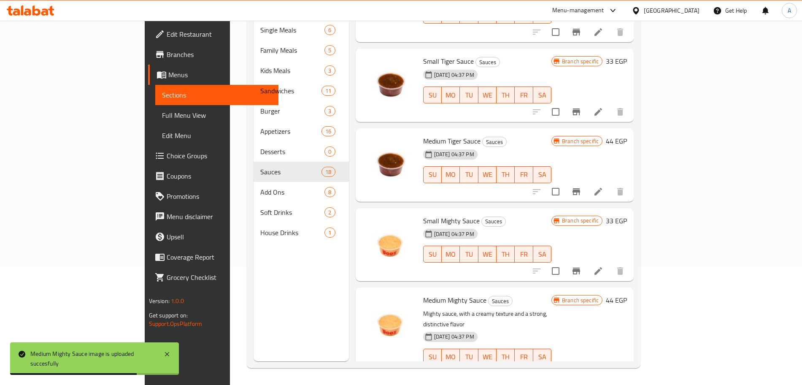
scroll to position [612, 0]
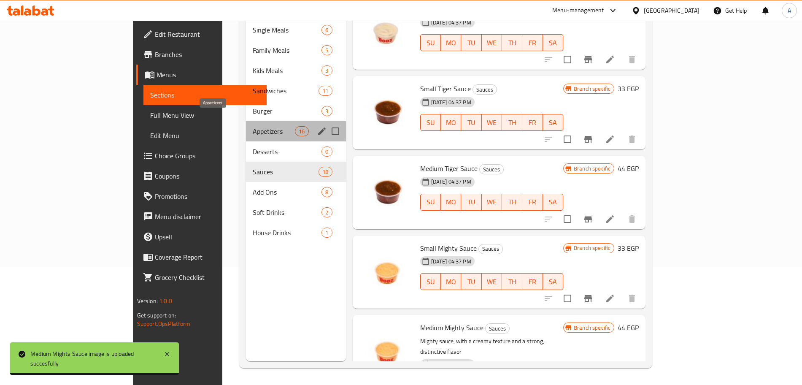
click at [253, 126] on span "Appetizers" at bounding box center [274, 131] width 43 height 10
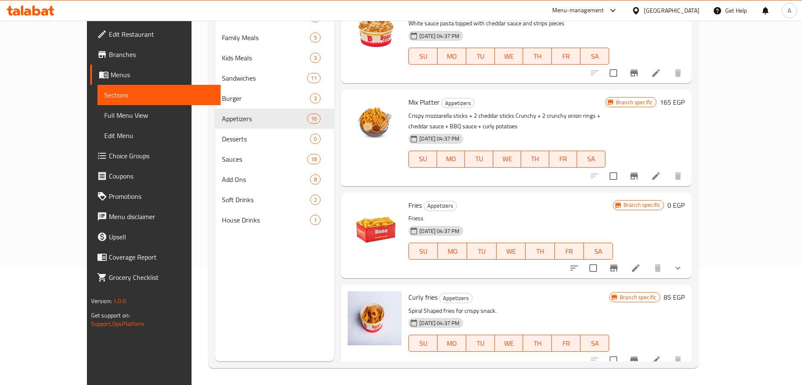
scroll to position [742, 0]
click at [355, 106] on icon "upload picture" at bounding box center [359, 109] width 8 height 8
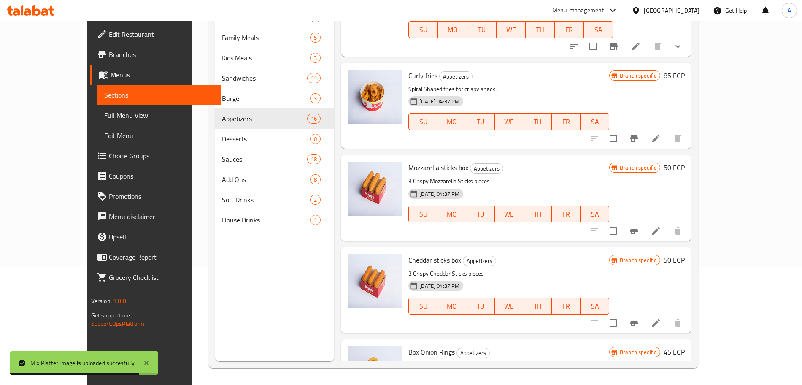
scroll to position [1121, 0]
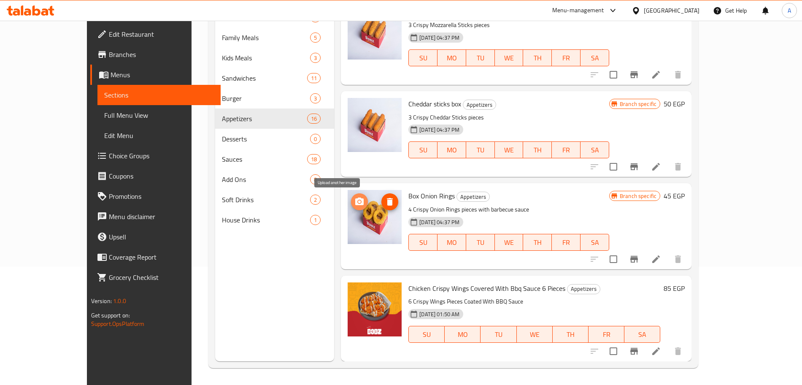
click at [354, 199] on icon "upload picture" at bounding box center [359, 201] width 10 height 10
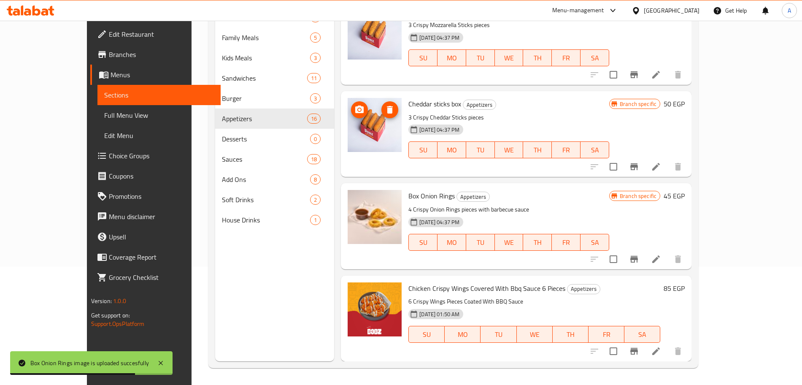
click at [354, 105] on icon "upload picture" at bounding box center [359, 110] width 10 height 10
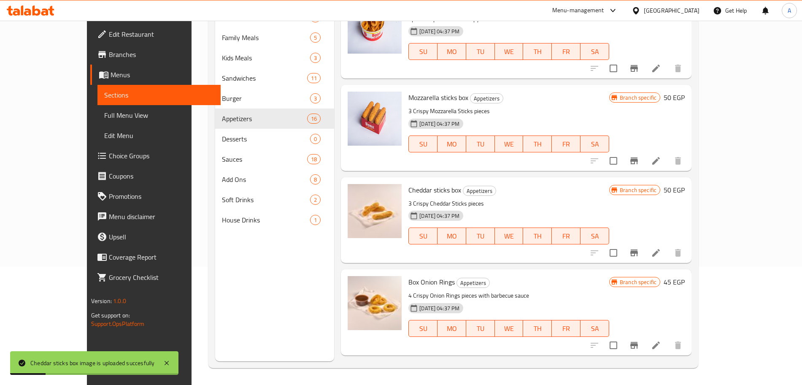
scroll to position [1034, 0]
click at [355, 101] on icon "upload picture" at bounding box center [359, 104] width 8 height 8
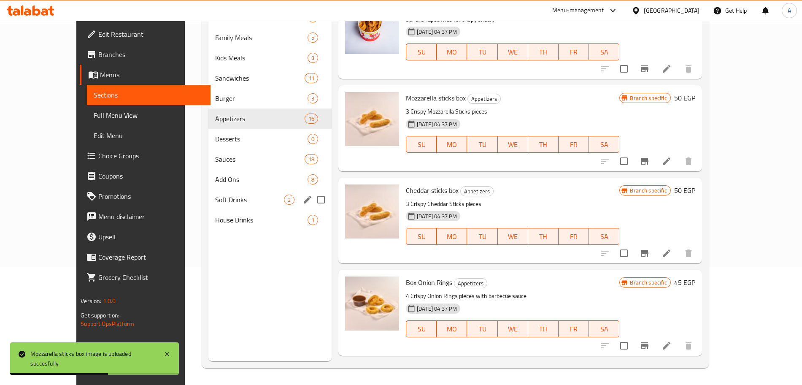
click at [225, 191] on div "Soft Drinks 2" at bounding box center [270, 199] width 124 height 20
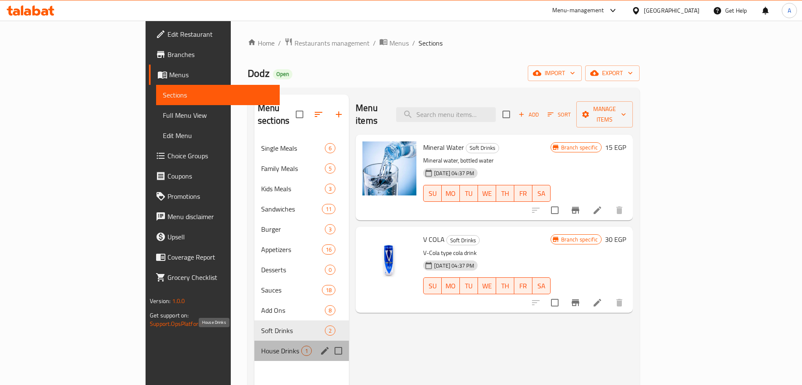
click at [261, 345] on span "House Drinks" at bounding box center [281, 350] width 40 height 10
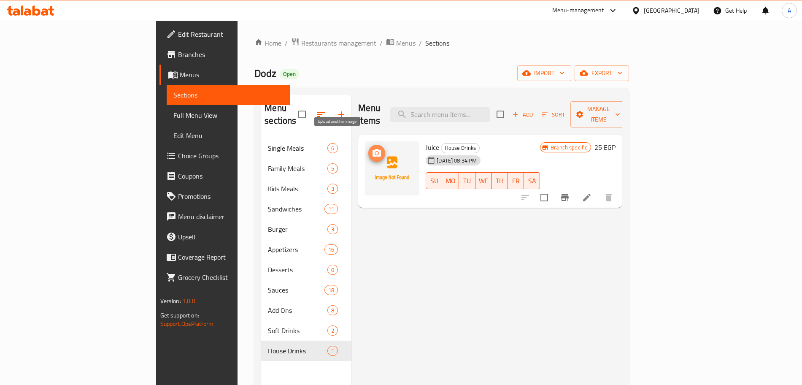
click at [372, 149] on icon "upload picture" at bounding box center [376, 153] width 8 height 8
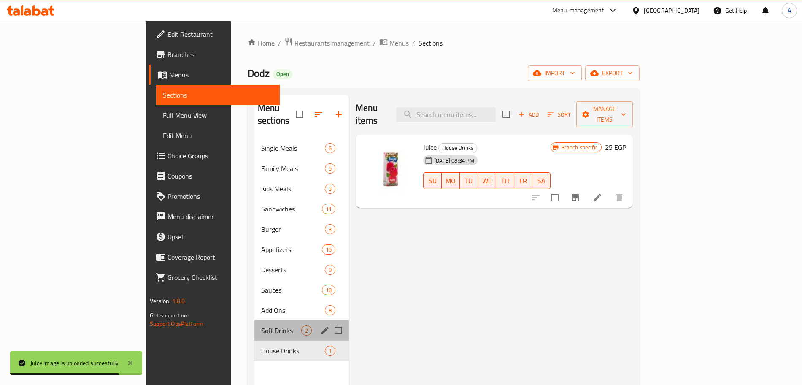
click at [254, 320] on div "Soft Drinks 2" at bounding box center [301, 330] width 94 height 20
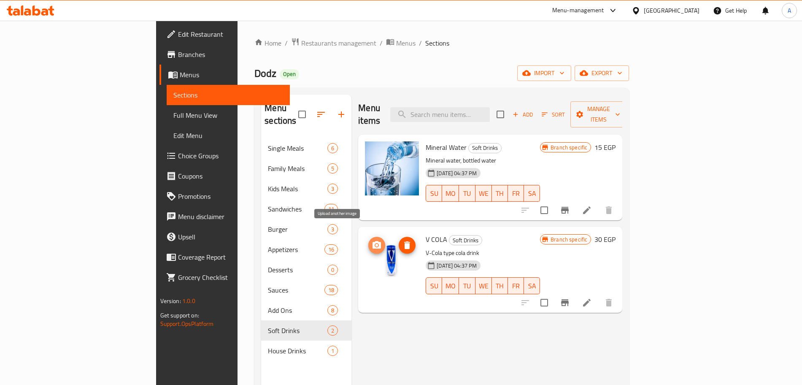
click at [371, 240] on icon "upload picture" at bounding box center [376, 245] width 10 height 10
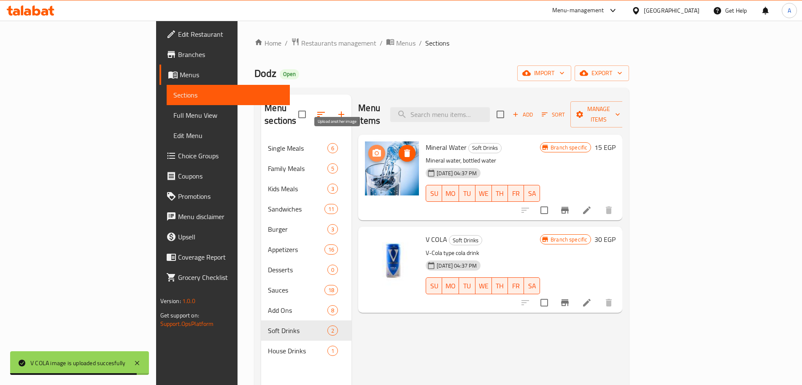
click at [371, 148] on icon "upload picture" at bounding box center [376, 153] width 10 height 10
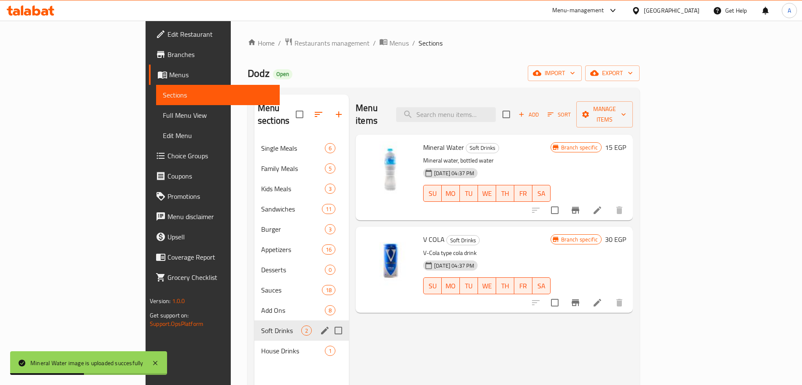
scroll to position [40, 0]
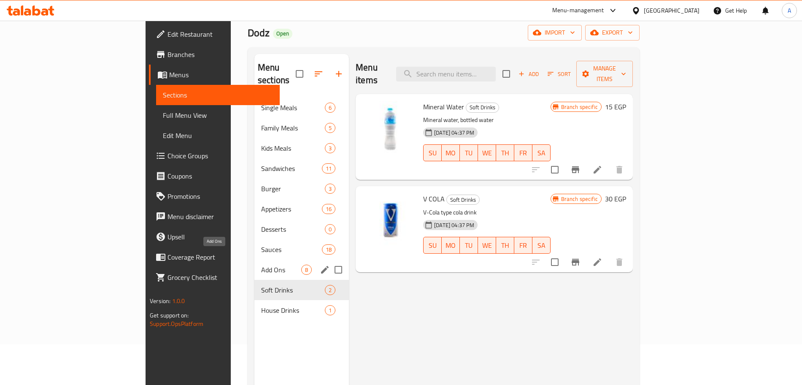
click at [261, 264] on span "Add Ons" at bounding box center [281, 269] width 40 height 10
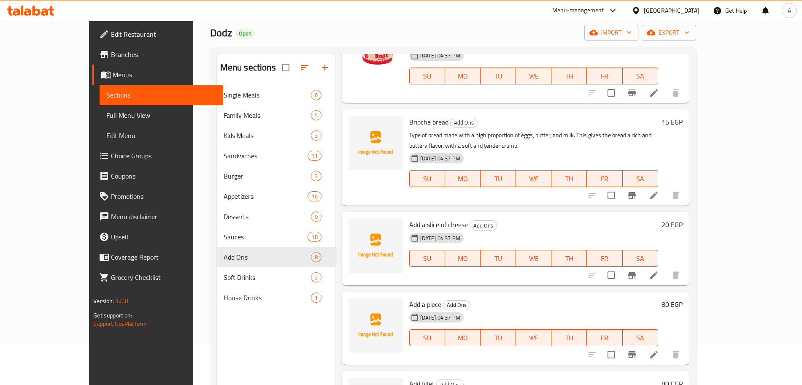
scroll to position [173, 0]
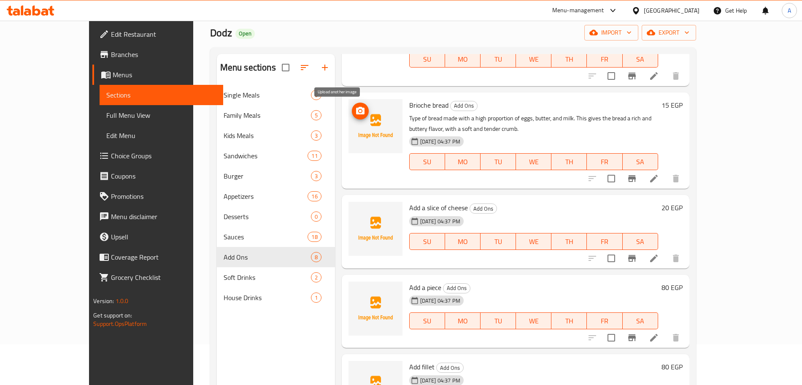
click at [355, 113] on icon "upload picture" at bounding box center [360, 111] width 10 height 10
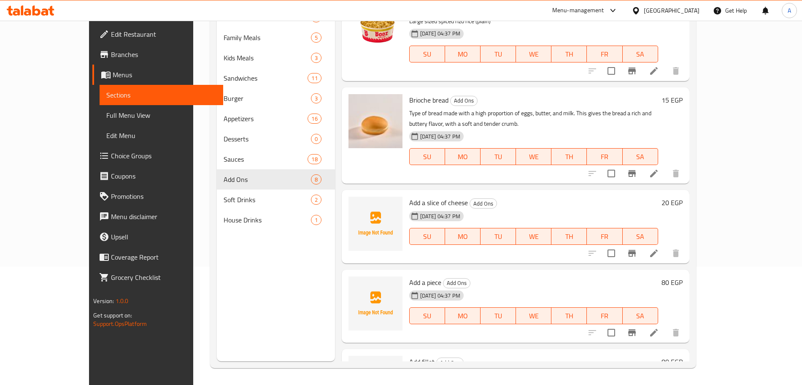
scroll to position [0, 0]
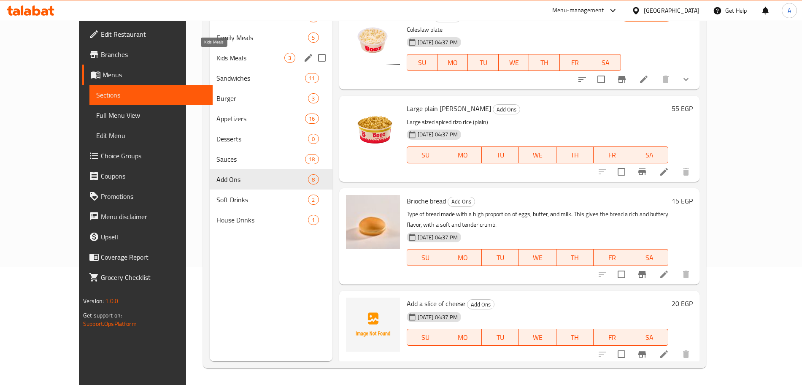
click at [216, 57] on span "Kids Meals" at bounding box center [250, 58] width 68 height 10
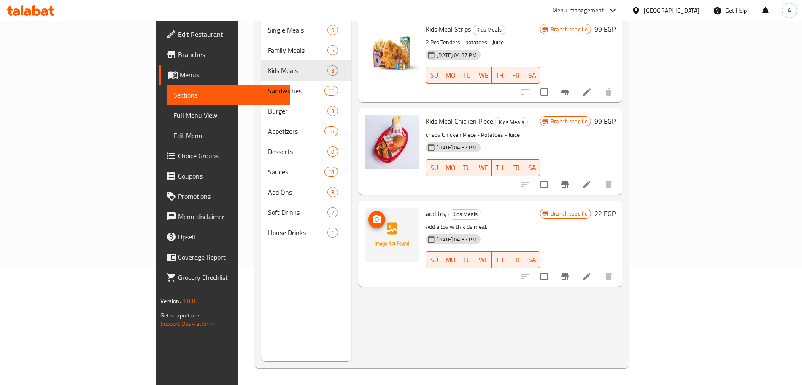
click at [372, 215] on icon "upload picture" at bounding box center [376, 219] width 8 height 8
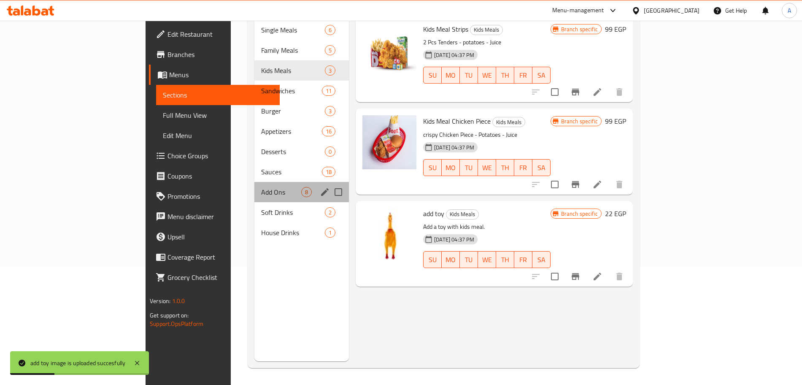
click at [254, 182] on div "Add Ons 8" at bounding box center [301, 192] width 94 height 20
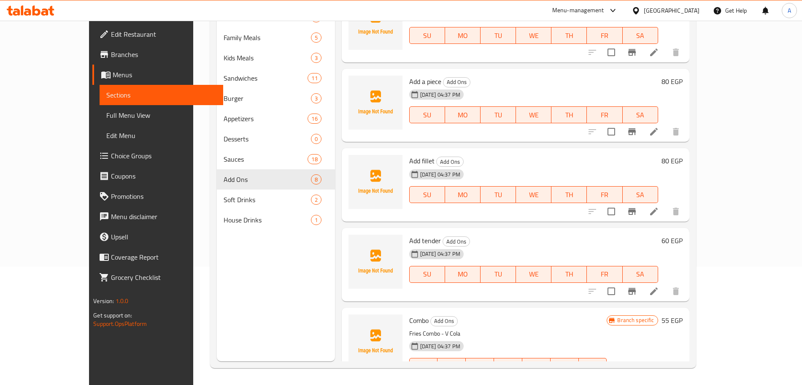
scroll to position [302, 0]
click at [355, 241] on icon "upload picture" at bounding box center [360, 246] width 10 height 10
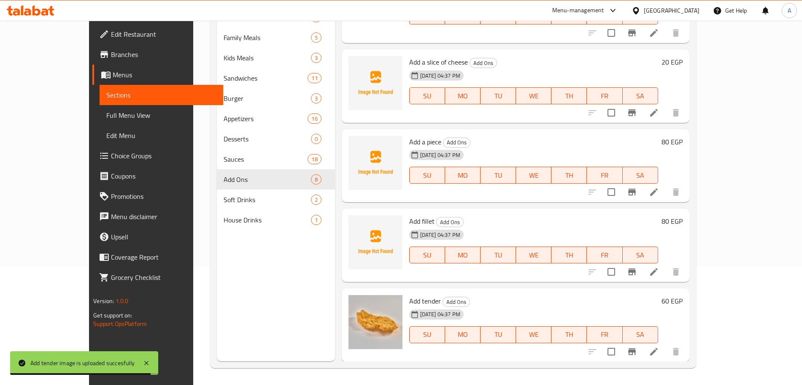
scroll to position [240, 0]
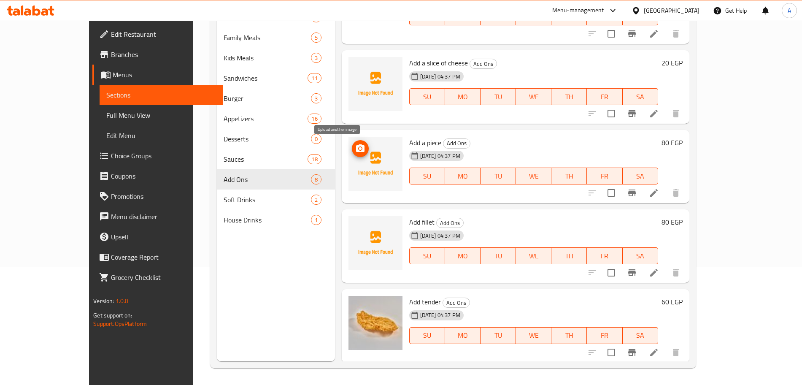
click at [356, 145] on icon "upload picture" at bounding box center [360, 148] width 8 height 8
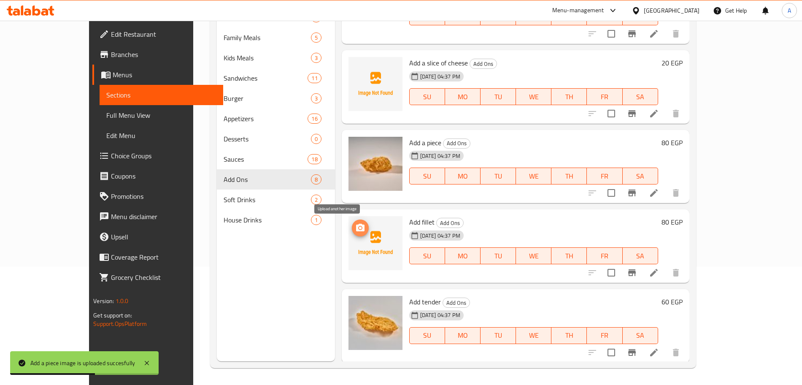
click at [352, 222] on button "upload picture" at bounding box center [360, 227] width 17 height 17
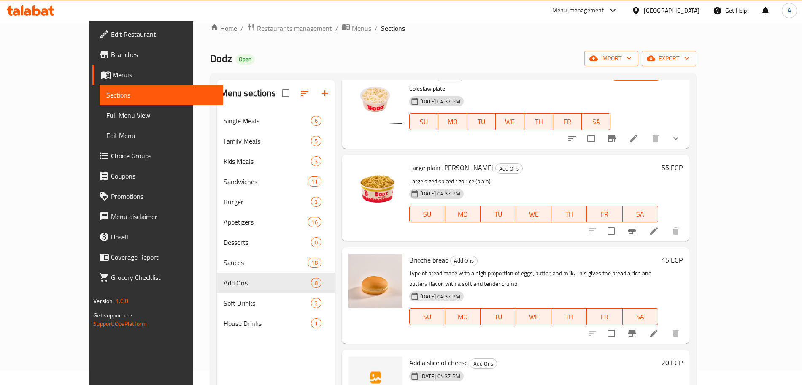
scroll to position [0, 0]
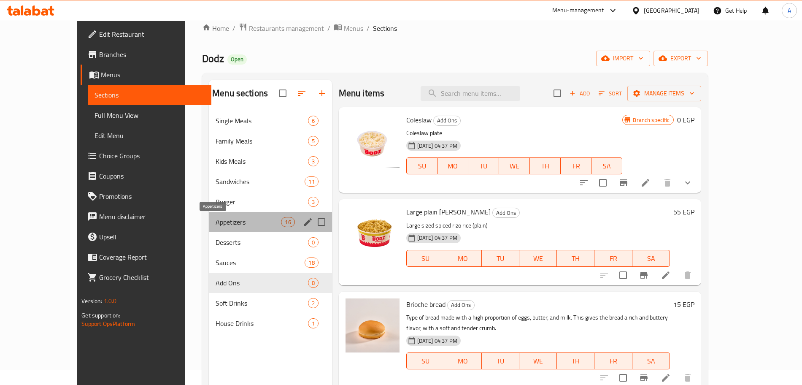
click at [215, 221] on span "Appetizers" at bounding box center [247, 222] width 65 height 10
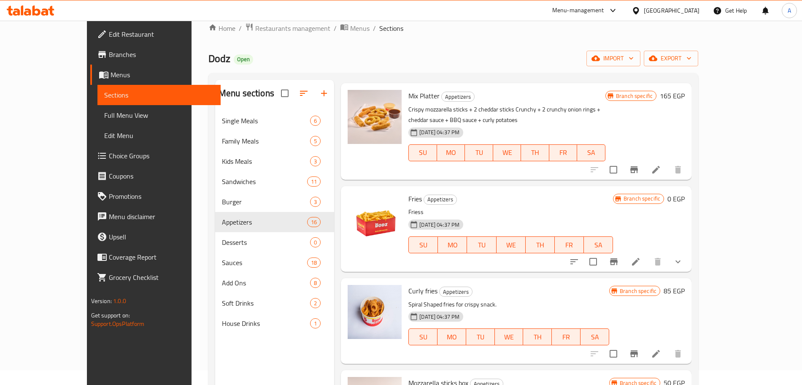
scroll to position [854, 0]
click at [109, 151] on span "Choice Groups" at bounding box center [161, 156] width 105 height 10
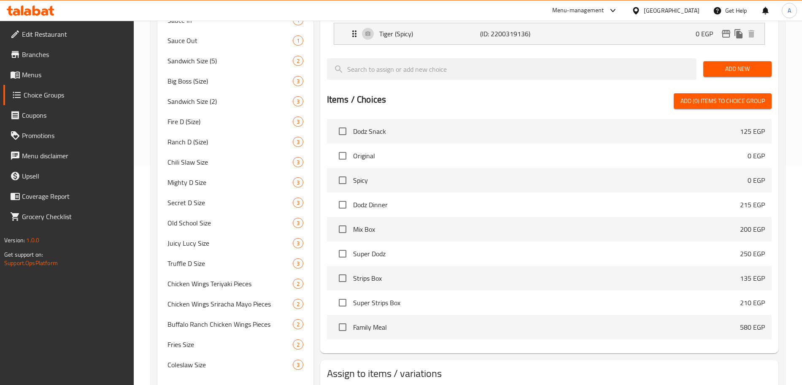
scroll to position [250, 0]
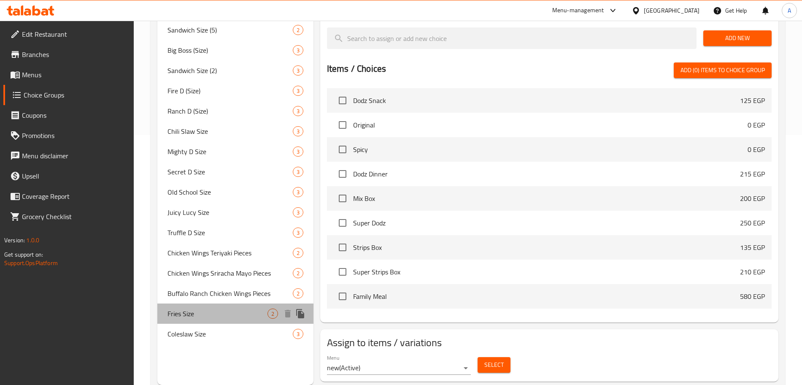
click at [218, 315] on span "Fries Size" at bounding box center [217, 313] width 100 height 10
type input "Fries Size"
type input "حجم البطاطس"
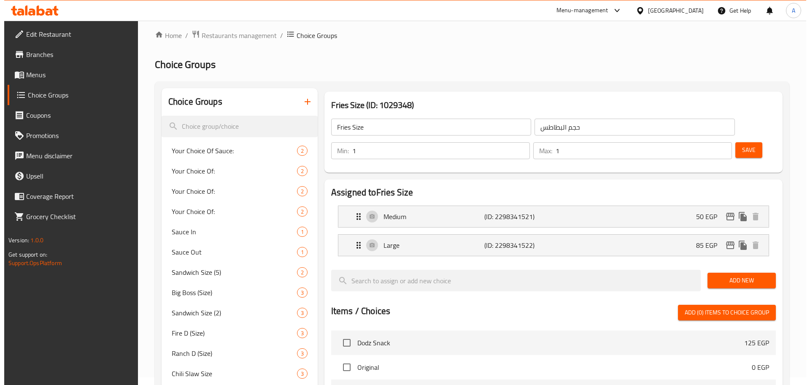
scroll to position [7, 0]
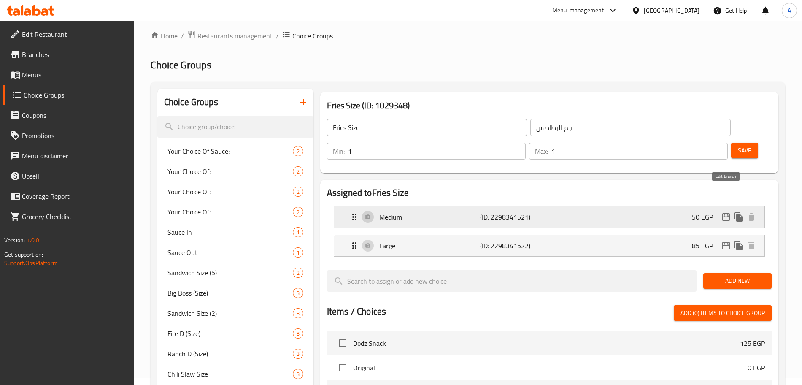
click at [726, 212] on icon "edit" at bounding box center [726, 217] width 10 height 10
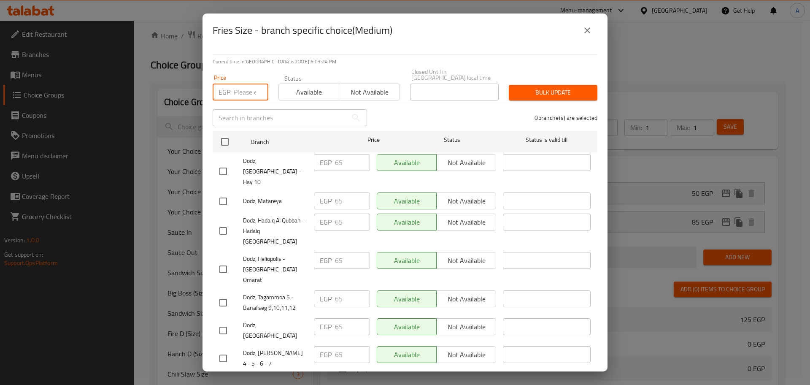
click at [242, 100] on input "number" at bounding box center [251, 91] width 35 height 17
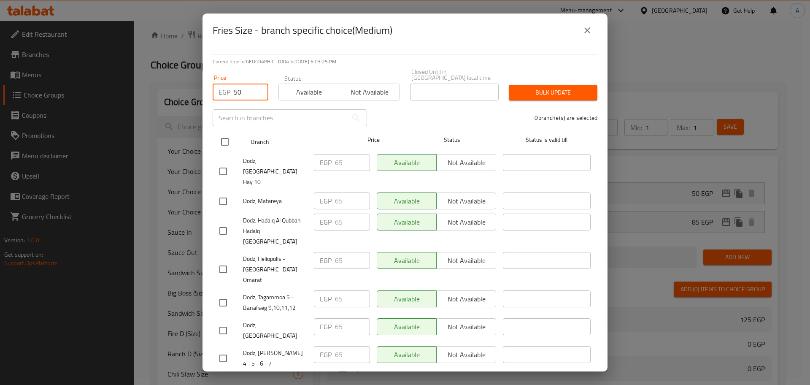
type input "50"
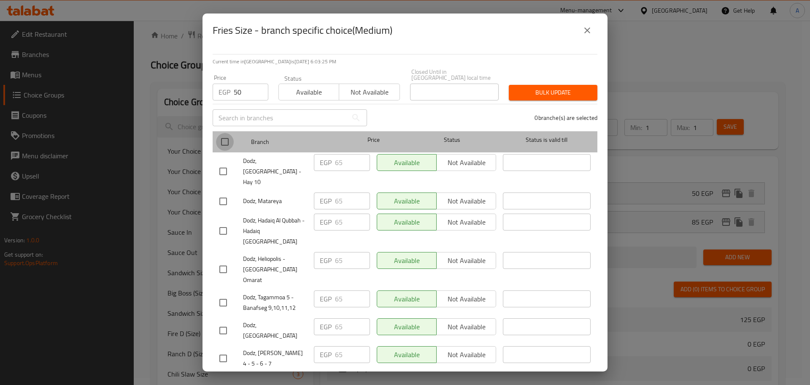
click at [227, 149] on input "checkbox" at bounding box center [225, 142] width 18 height 18
checkbox input "true"
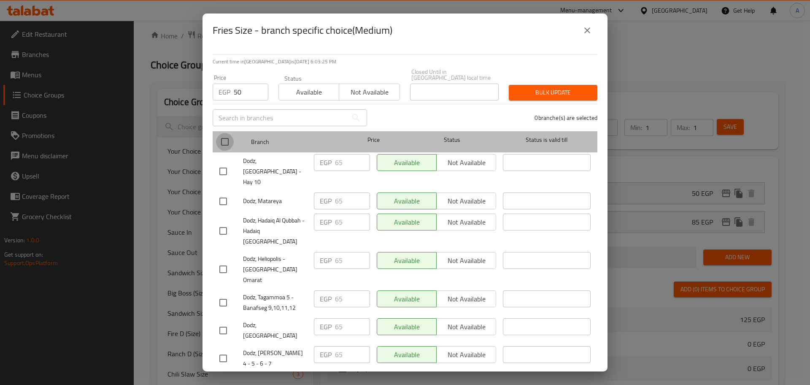
checkbox input "true"
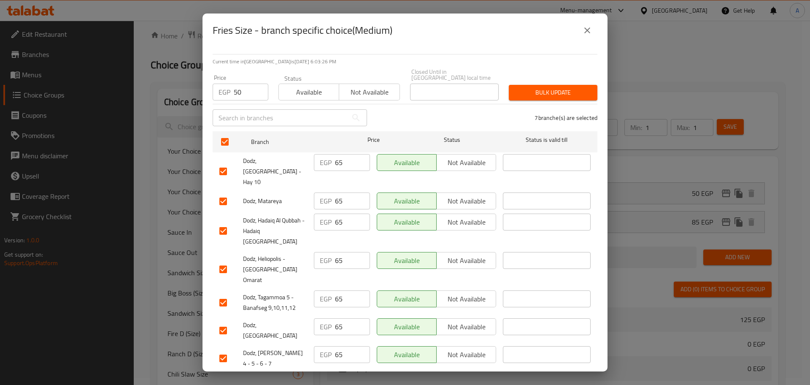
click at [583, 98] on span "Bulk update" at bounding box center [552, 92] width 75 height 11
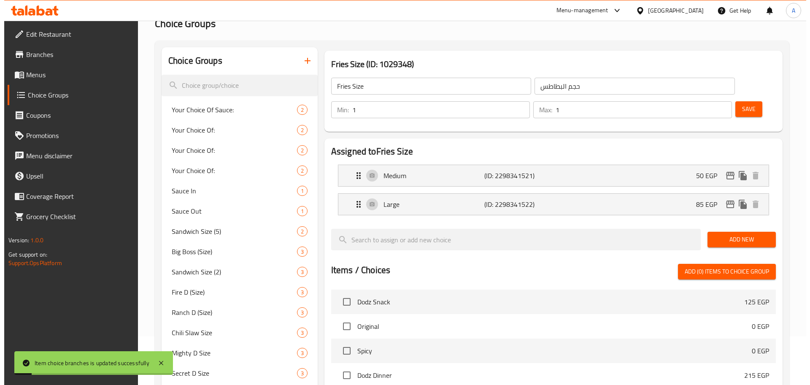
scroll to position [3, 0]
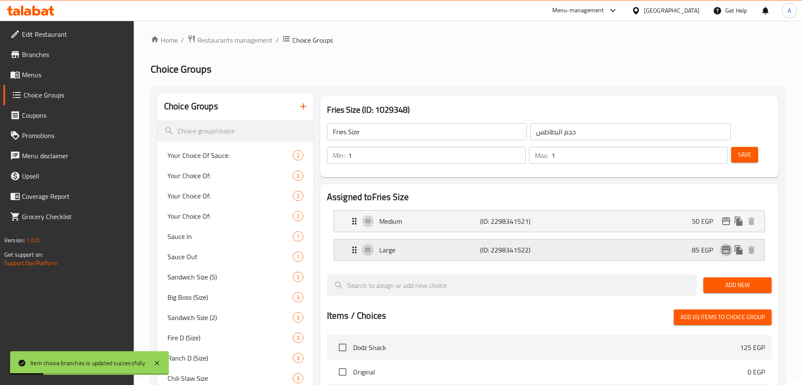
click at [726, 245] on icon "edit" at bounding box center [726, 250] width 10 height 10
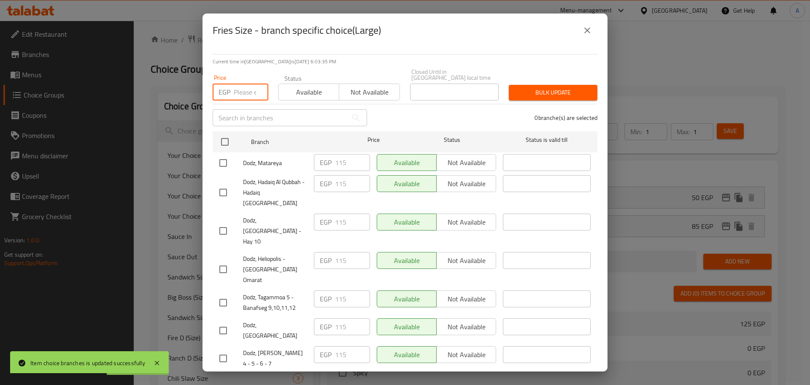
click at [246, 100] on input "number" at bounding box center [251, 91] width 35 height 17
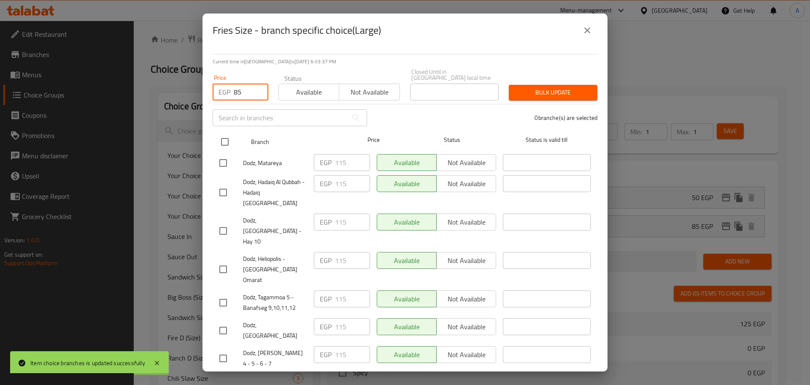
type input "85"
click at [224, 151] on input "checkbox" at bounding box center [225, 142] width 18 height 18
checkbox input "true"
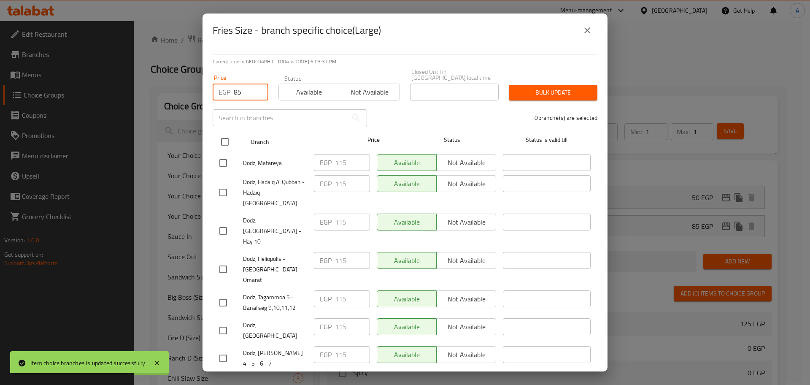
checkbox input "true"
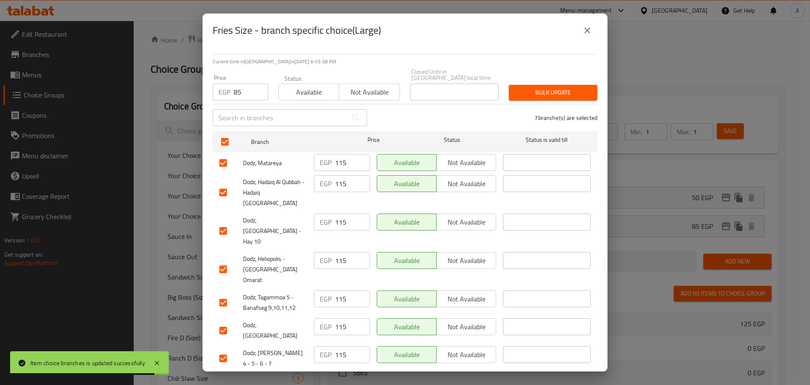
click at [522, 98] on span "Bulk update" at bounding box center [552, 92] width 75 height 11
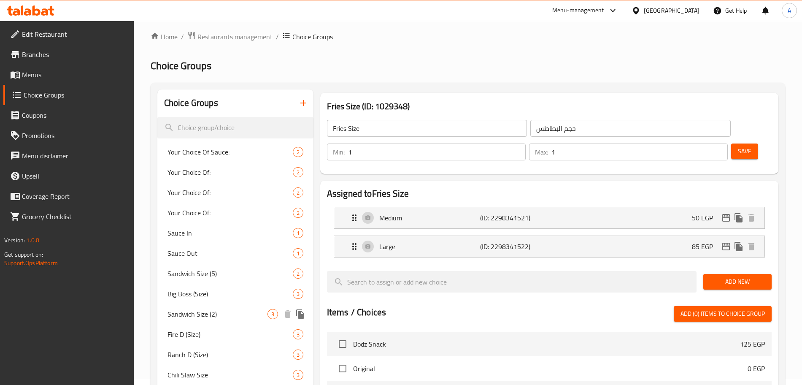
scroll to position [0, 0]
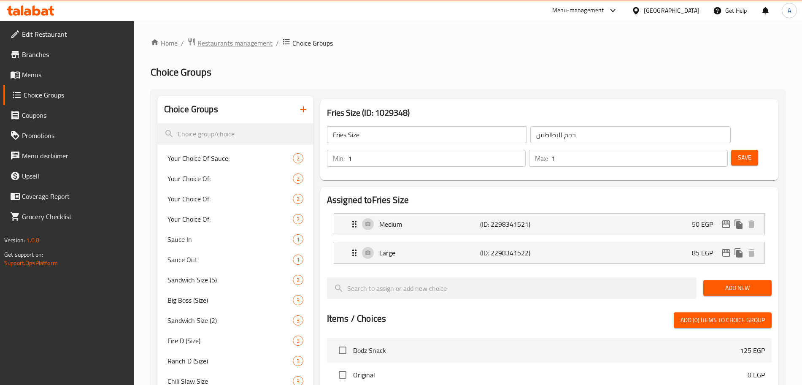
click at [252, 45] on span "Restaurants management" at bounding box center [234, 43] width 75 height 10
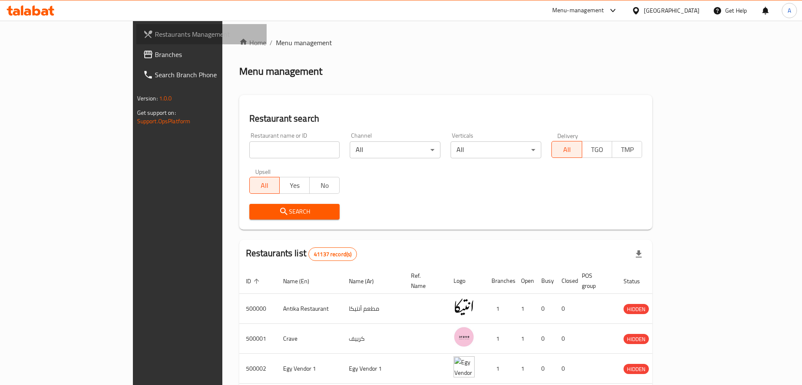
click at [155, 32] on span "Restaurants Management" at bounding box center [207, 34] width 105 height 10
